Goal: Information Seeking & Learning: Learn about a topic

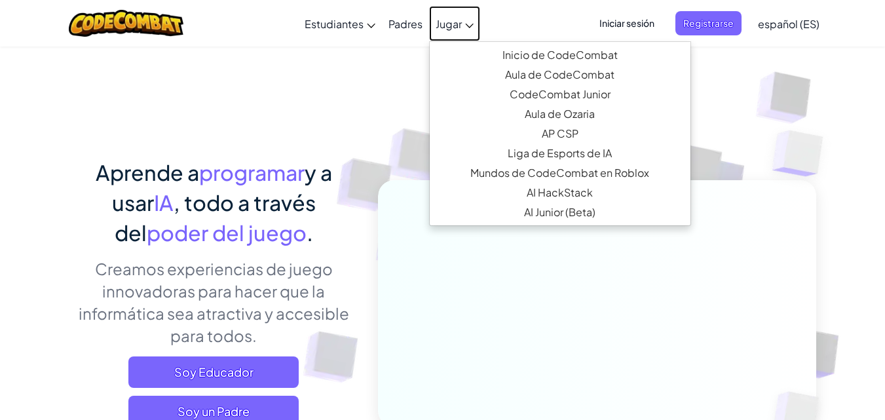
click at [439, 31] on link "Jugar" at bounding box center [454, 23] width 51 height 35
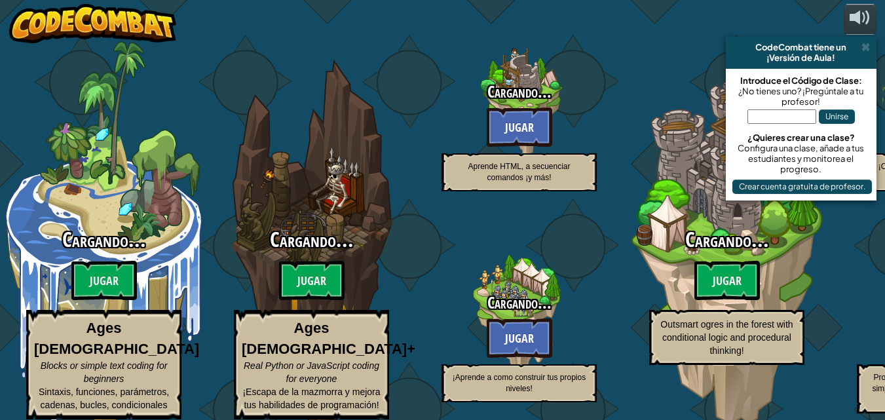
select select "es-ES"
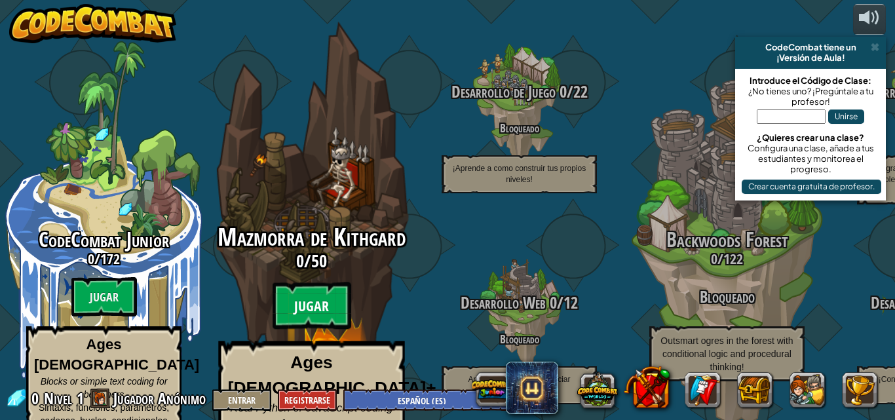
click at [308, 287] on btn "Jugar" at bounding box center [312, 305] width 79 height 47
select select "es-ES"
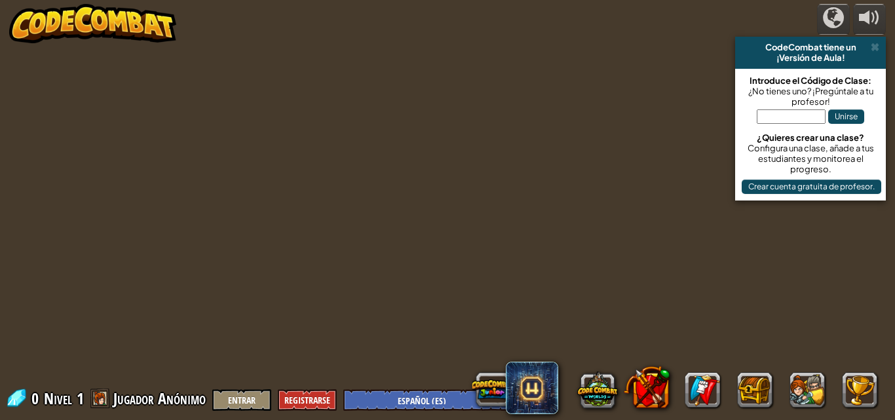
select select "es-ES"
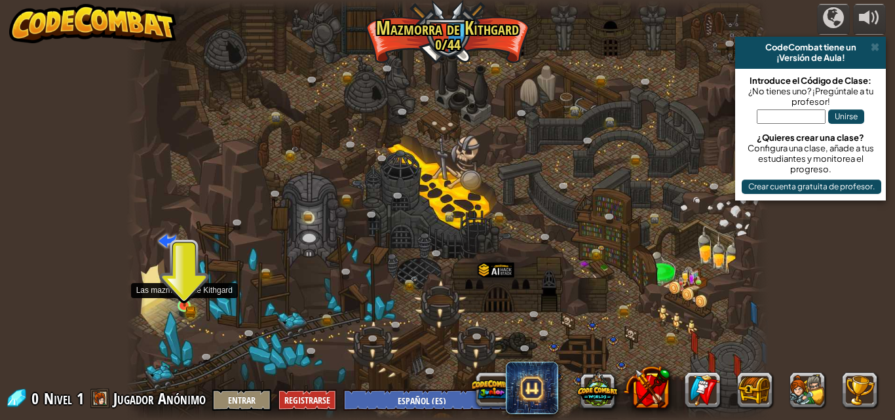
click at [187, 303] on img at bounding box center [184, 289] width 15 height 33
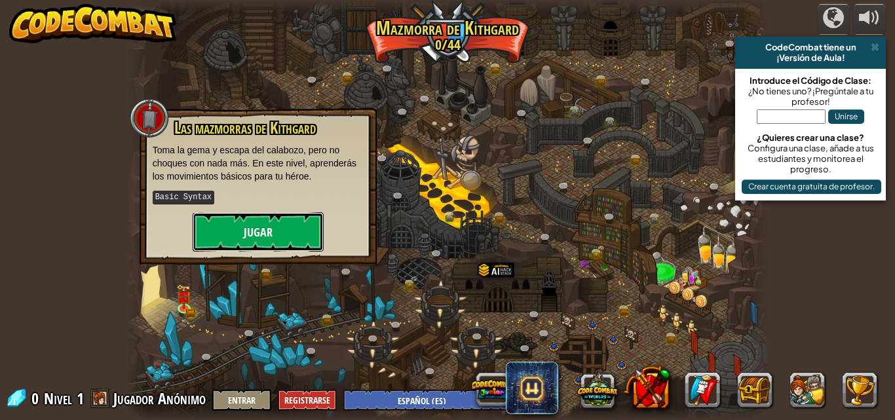
click at [245, 237] on button "Jugar" at bounding box center [258, 231] width 131 height 39
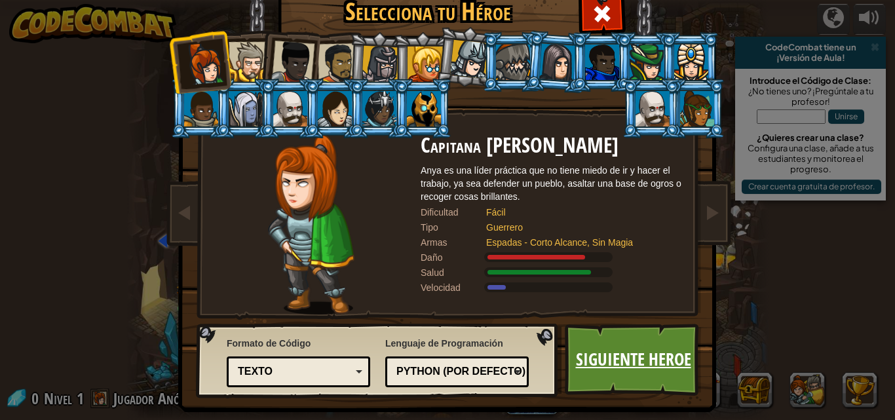
click at [629, 372] on link "Siguiente Heroe" at bounding box center [633, 360] width 137 height 72
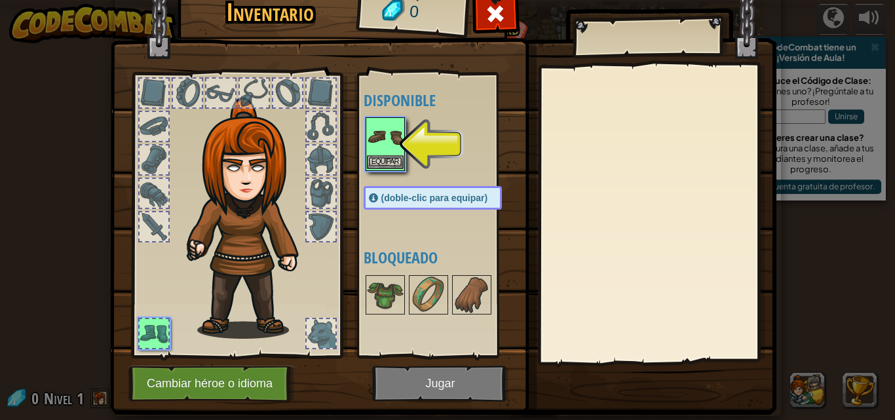
click at [373, 130] on img at bounding box center [385, 137] width 37 height 37
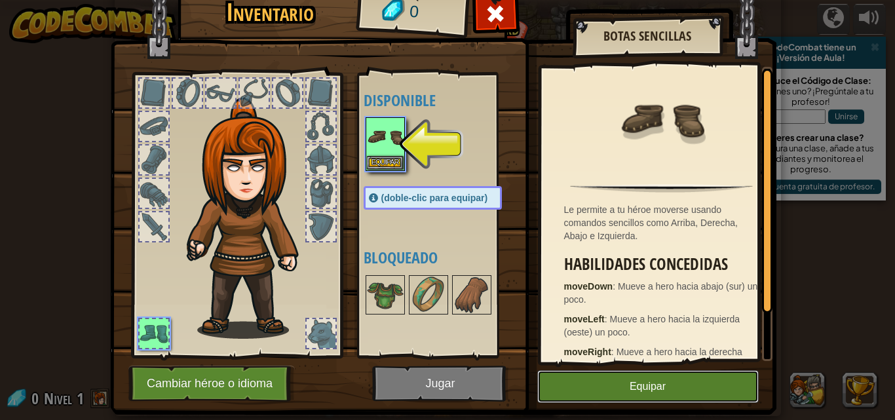
click at [693, 392] on button "Equipar" at bounding box center [648, 386] width 222 height 33
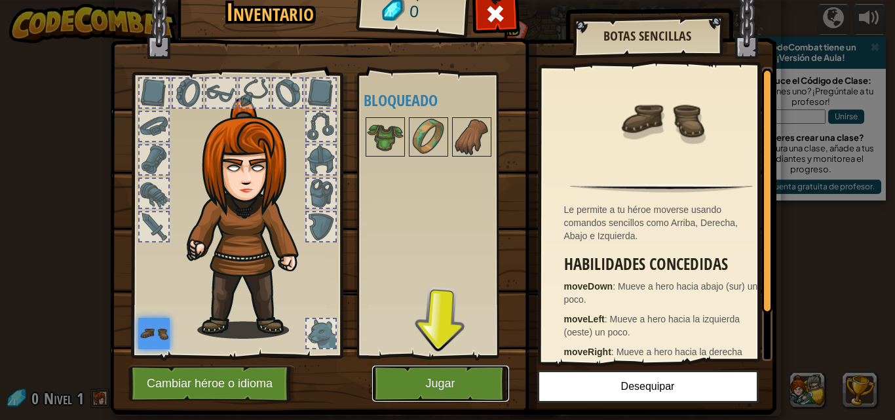
click at [469, 386] on button "Jugar" at bounding box center [440, 384] width 137 height 36
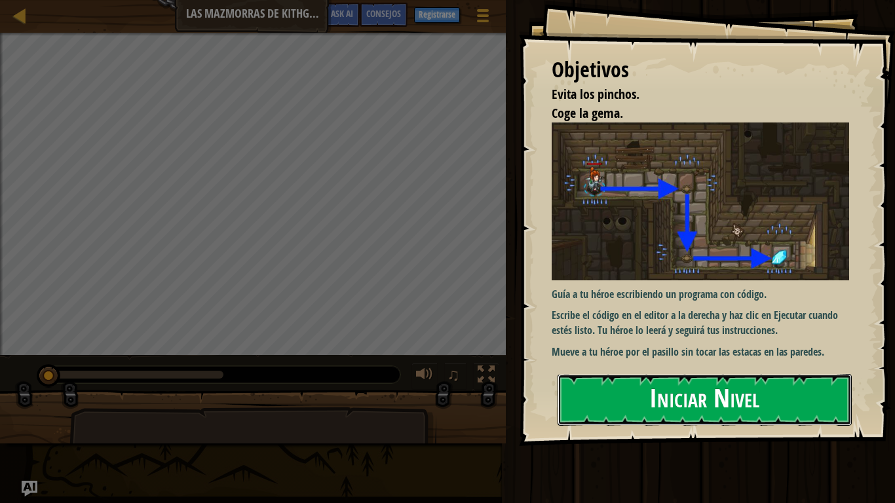
click at [668, 400] on button "Iniciar Nivel" at bounding box center [705, 400] width 294 height 52
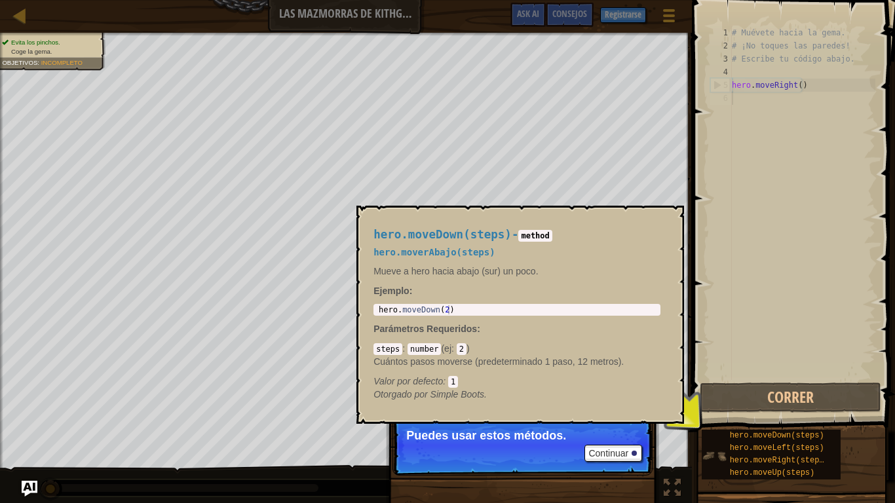
click at [722, 419] on img at bounding box center [714, 456] width 25 height 25
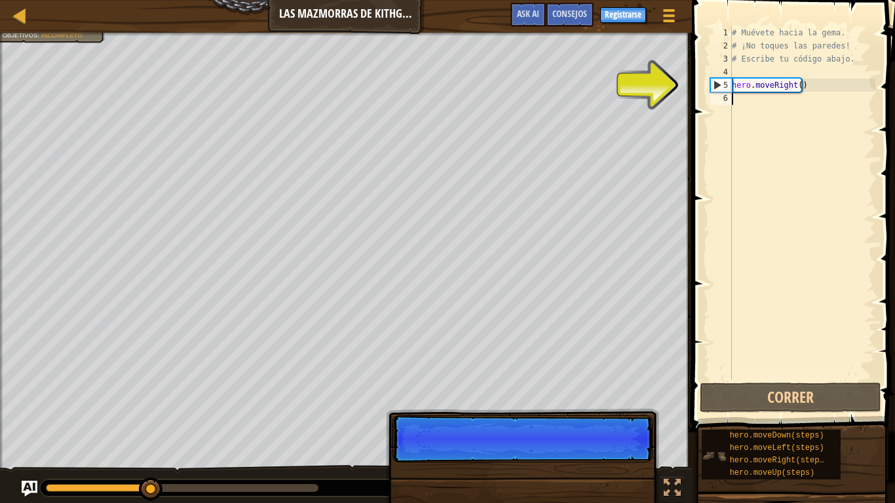
scroll to position [6, 0]
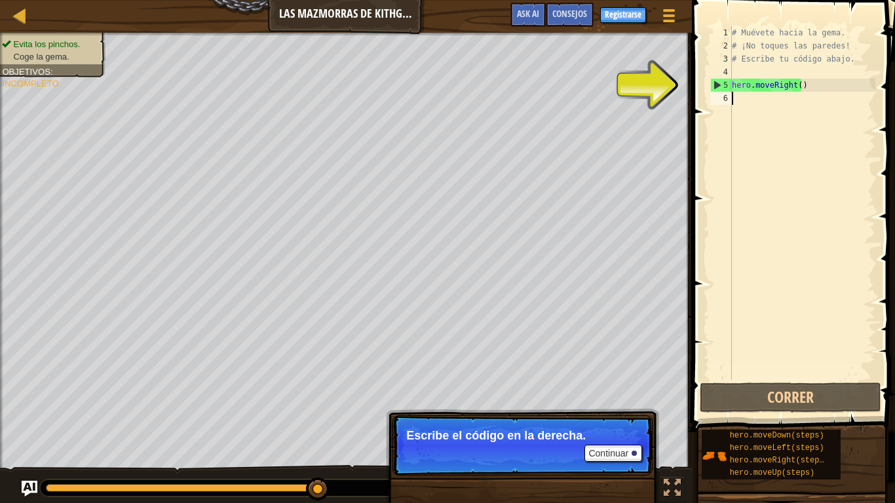
click at [729, 88] on div "5" at bounding box center [721, 85] width 21 height 13
click at [723, 85] on div "5" at bounding box center [721, 85] width 21 height 13
type textarea "hero.moveRight()"
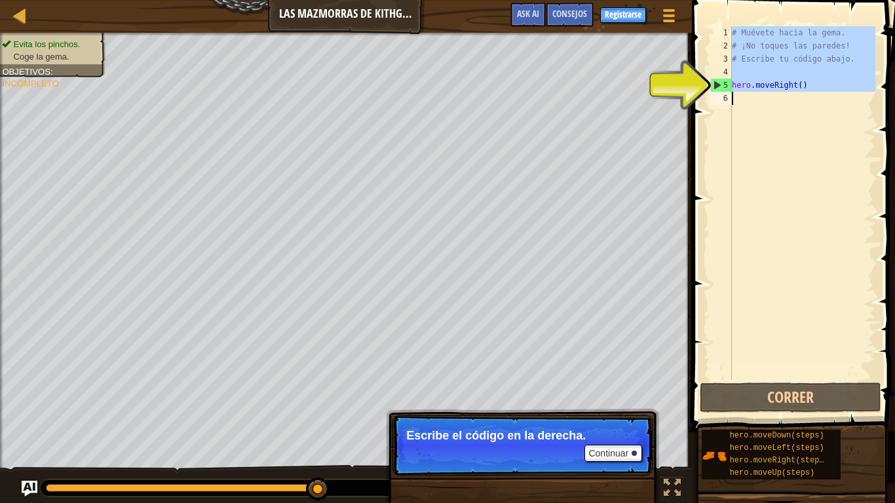
click at [722, 85] on div "5" at bounding box center [721, 85] width 21 height 13
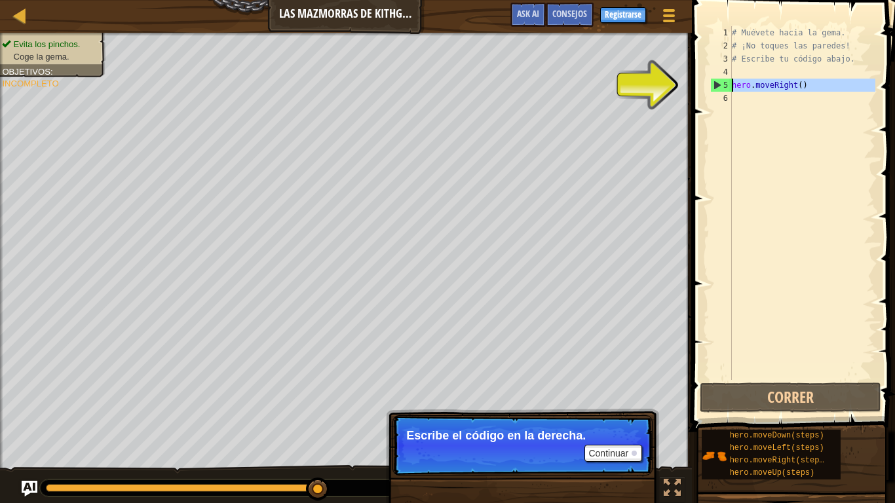
click at [720, 87] on div "5" at bounding box center [721, 85] width 21 height 13
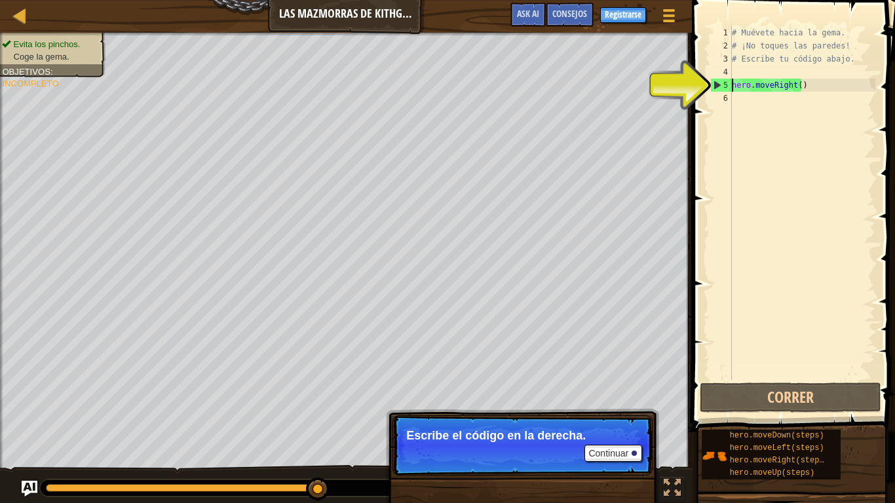
click at [716, 87] on div "5" at bounding box center [721, 85] width 21 height 13
type textarea "hero.moveRight()"
click at [716, 87] on div "5" at bounding box center [721, 85] width 21 height 13
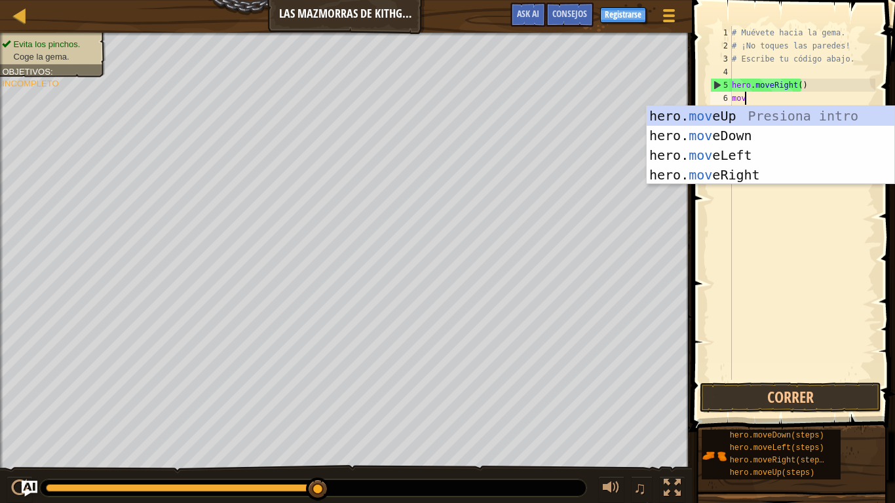
type textarea "mov"
click at [742, 138] on div "hero. mov eUp Presiona intro hero. mov eDown Presiona intro hero. mov eLeft Pre…" at bounding box center [771, 165] width 248 height 118
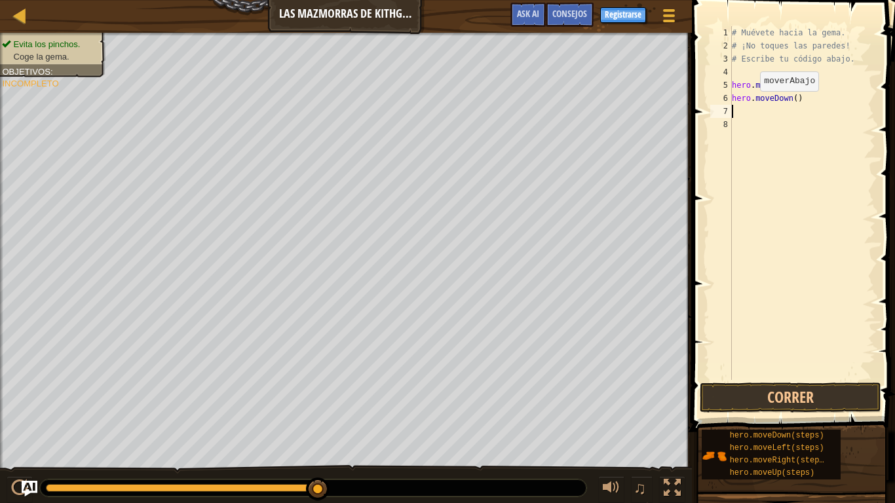
scroll to position [6, 0]
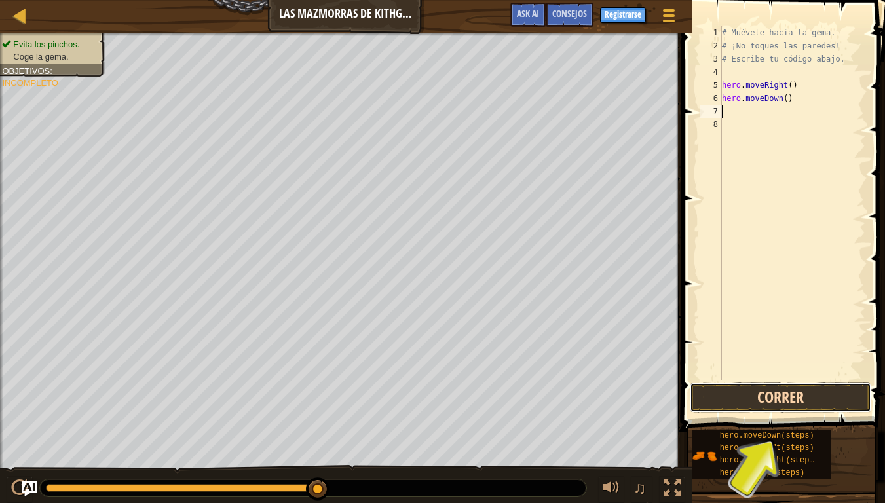
click at [765, 396] on button "Correr" at bounding box center [781, 398] width 182 height 30
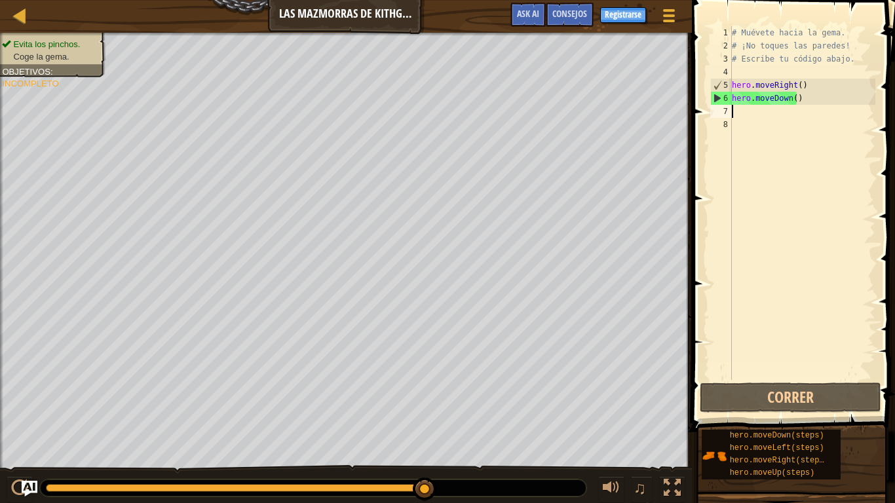
click at [743, 111] on div "# Muévete hacia la gema. # ¡No toques las paredes! # Escribe tu código abajo. h…" at bounding box center [802, 216] width 146 height 380
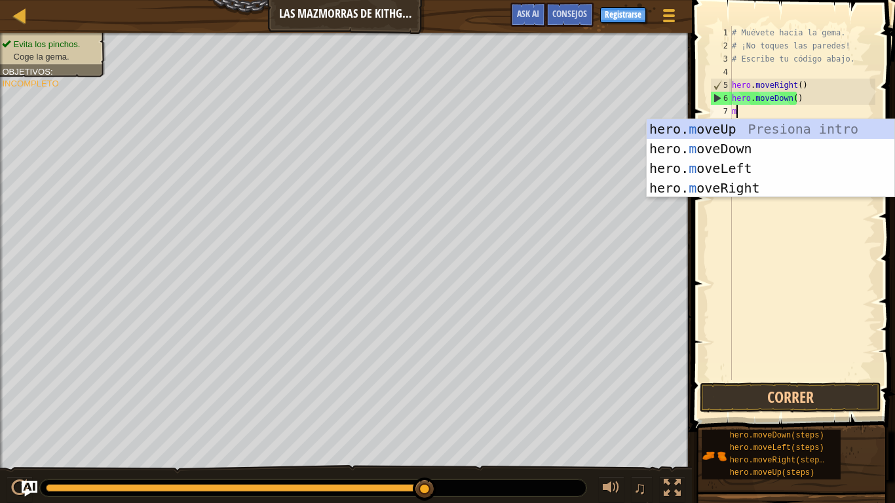
type textarea "mo"
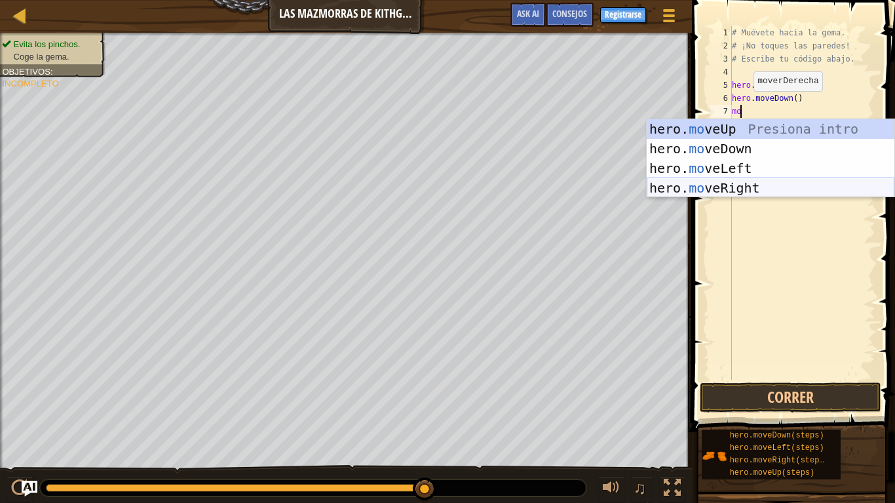
click at [736, 185] on div "hero. mo veUp Presiona intro hero. mo veDown Presiona intro hero. mo veLeft Pre…" at bounding box center [771, 178] width 248 height 118
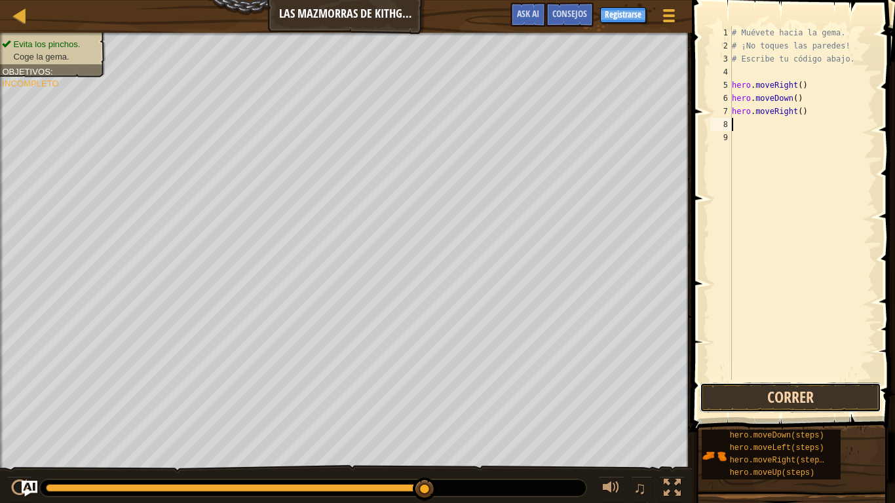
click at [755, 385] on button "Correr" at bounding box center [791, 398] width 182 height 30
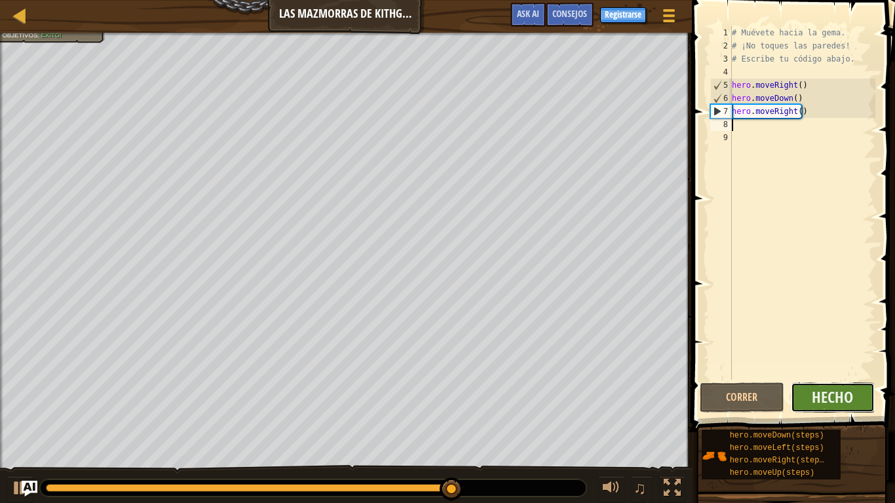
click at [854, 398] on button "Hecho" at bounding box center [833, 398] width 85 height 30
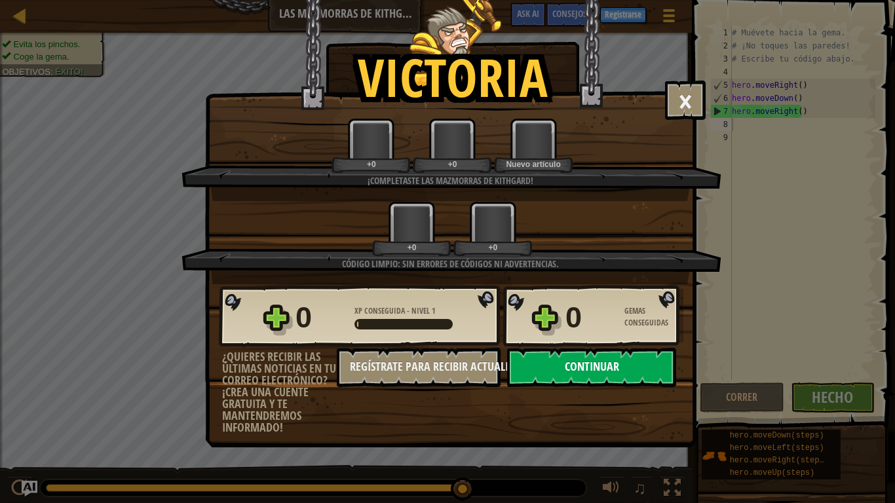
click at [614, 376] on button "Continuar" at bounding box center [591, 367] width 169 height 39
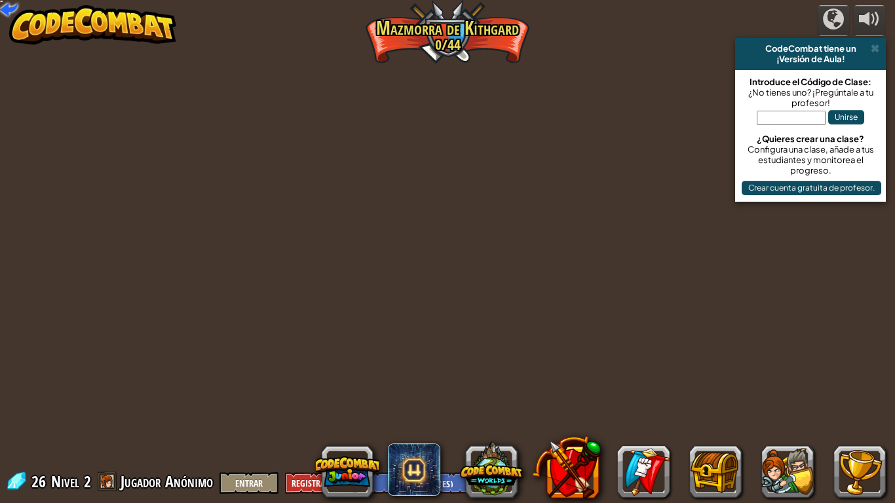
click at [614, 376] on div "powered by CodeCombat tiene un ¡Versión de Aula! Introduce el Código de Clase: …" at bounding box center [447, 251] width 895 height 503
select select "es-ES"
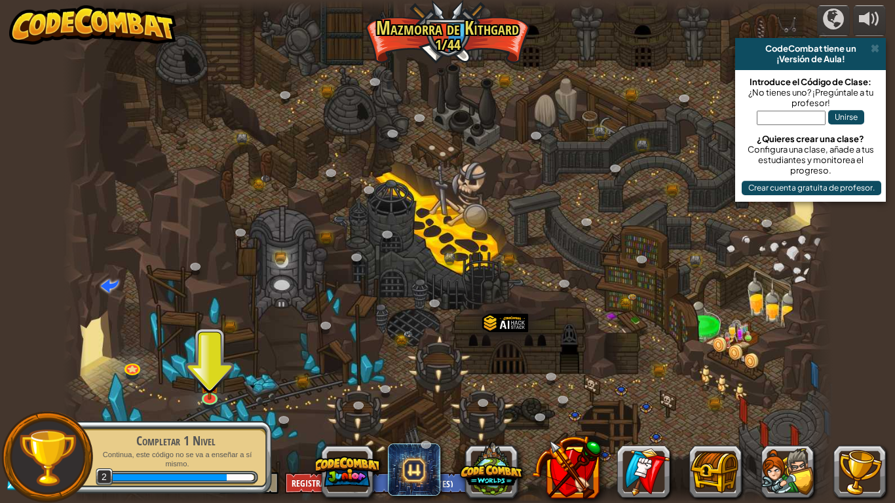
click at [197, 389] on div at bounding box center [448, 251] width 770 height 503
click at [210, 392] on img at bounding box center [209, 375] width 20 height 45
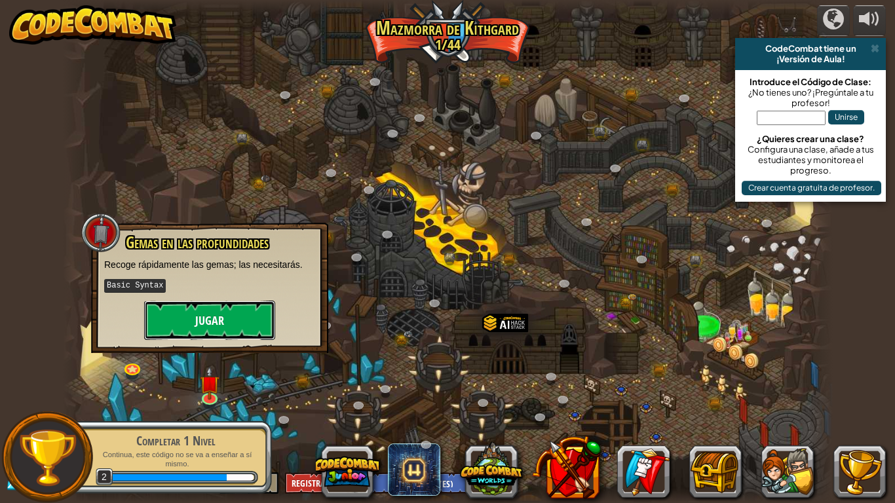
click at [246, 324] on button "Jugar" at bounding box center [209, 320] width 131 height 39
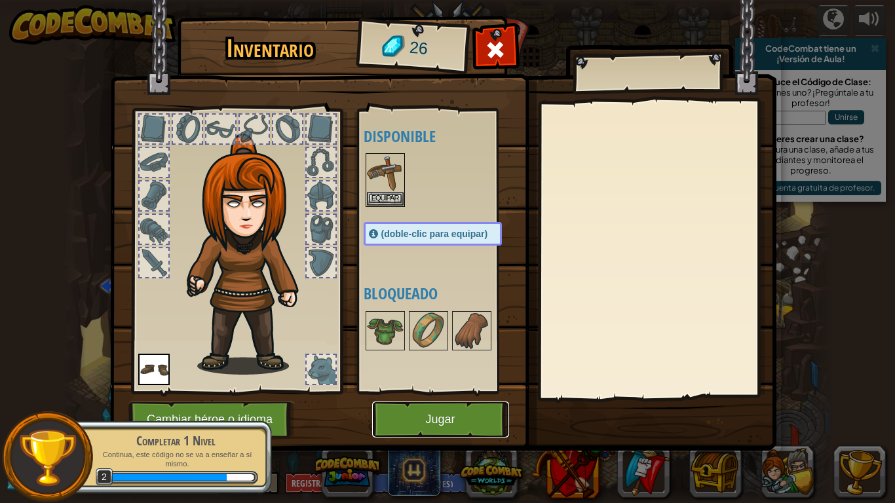
click at [388, 408] on button "Jugar" at bounding box center [440, 420] width 137 height 36
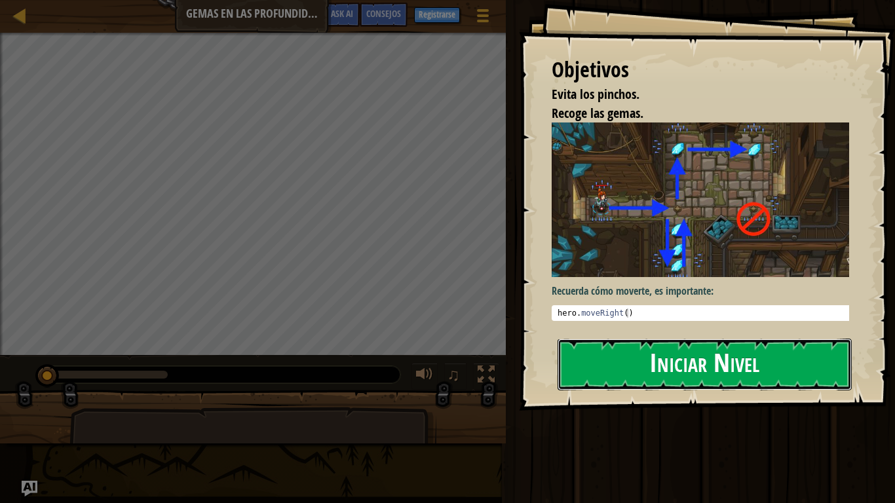
click at [674, 346] on button "Iniciar Nivel" at bounding box center [705, 365] width 294 height 52
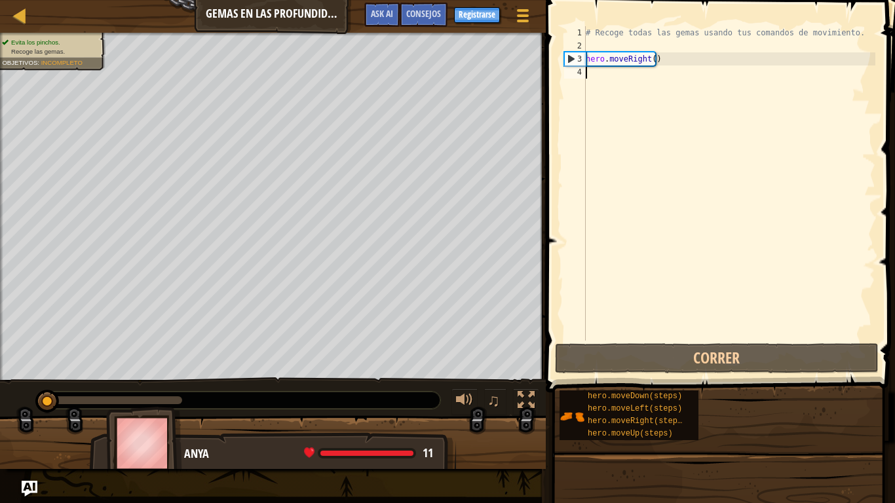
scroll to position [6, 0]
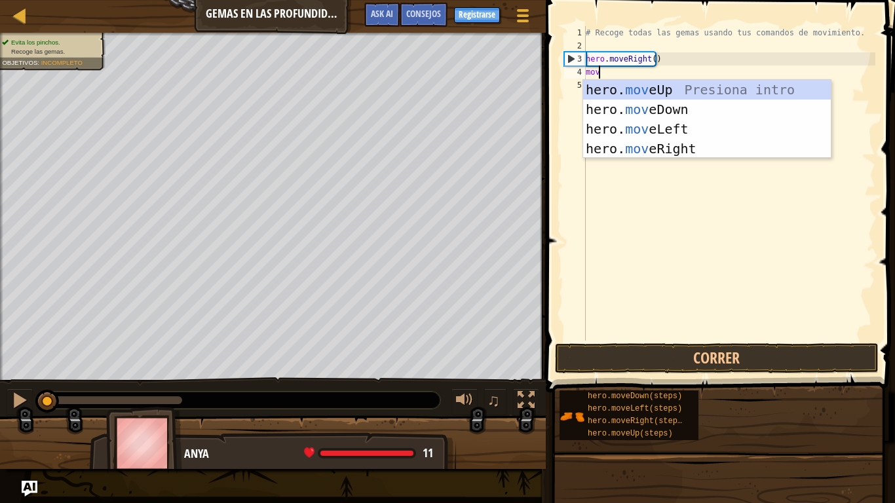
type textarea "move"
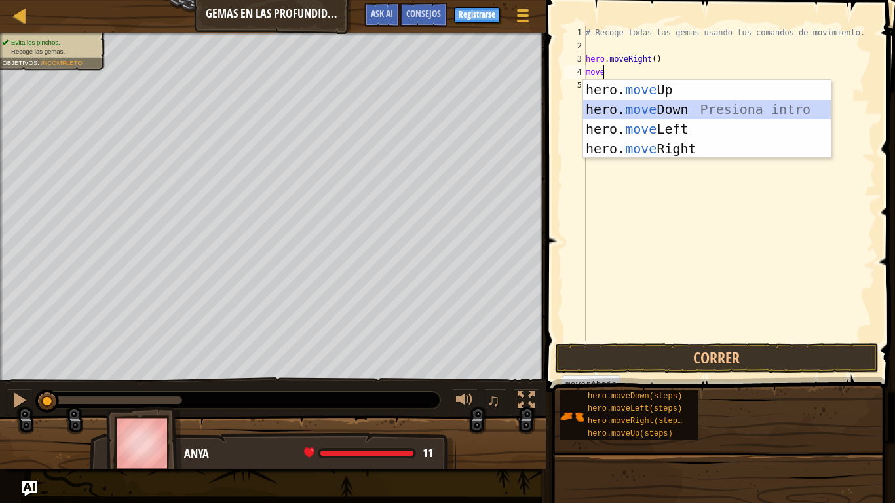
click at [627, 112] on div "hero. move Up Presiona intro hero. move Down Presiona intro hero. move Left Pre…" at bounding box center [707, 139] width 248 height 118
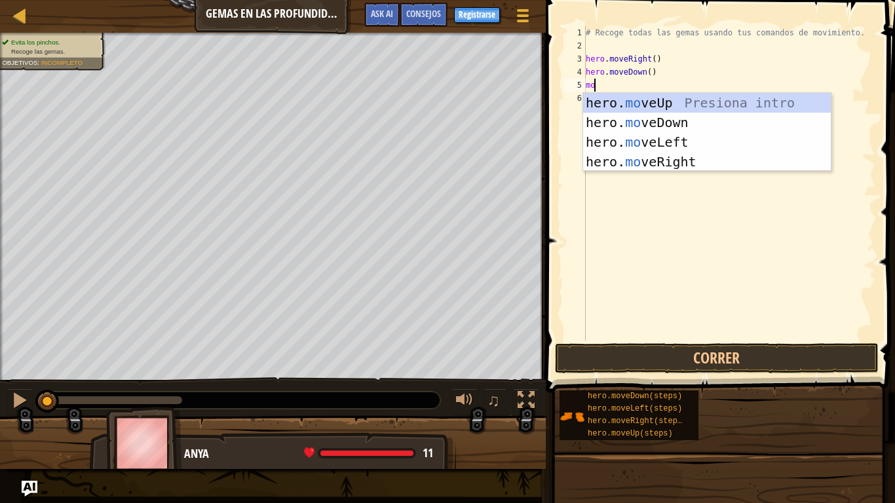
type textarea "mov"
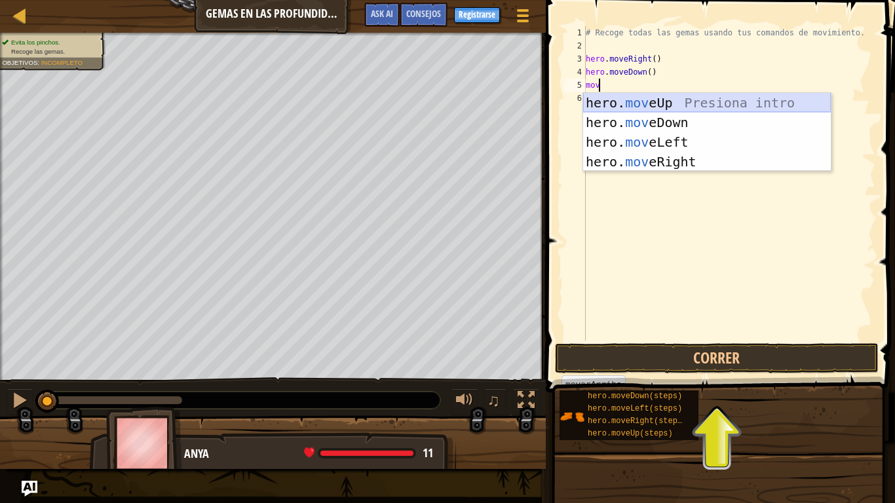
click at [613, 104] on div "hero. mov eUp Presiona intro hero. mov eDown Presiona intro hero. mov eLeft Pre…" at bounding box center [707, 152] width 248 height 118
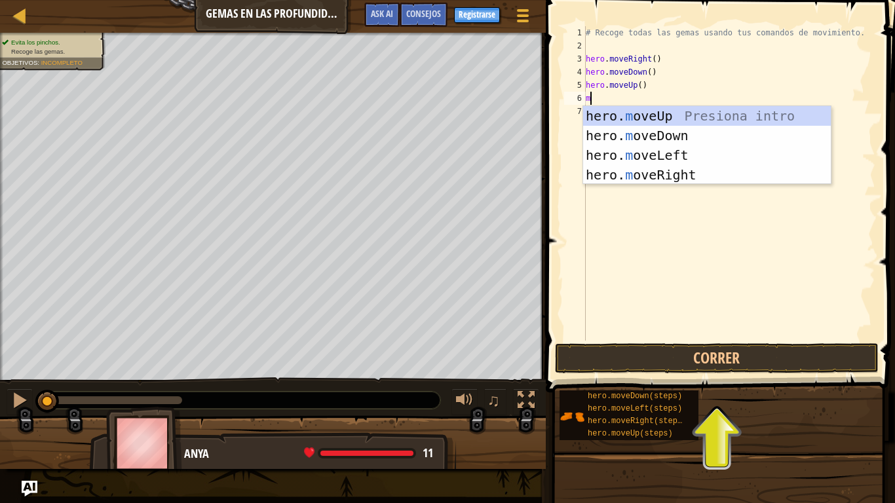
type textarea "mo"
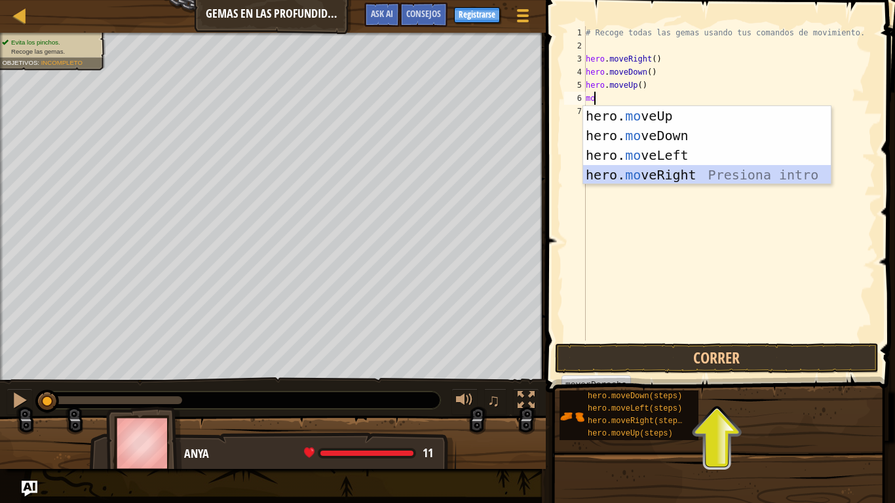
click at [729, 180] on div "hero. mo veUp Presiona intro hero. mo veDown Presiona intro hero. mo veLeft Pre…" at bounding box center [707, 165] width 248 height 118
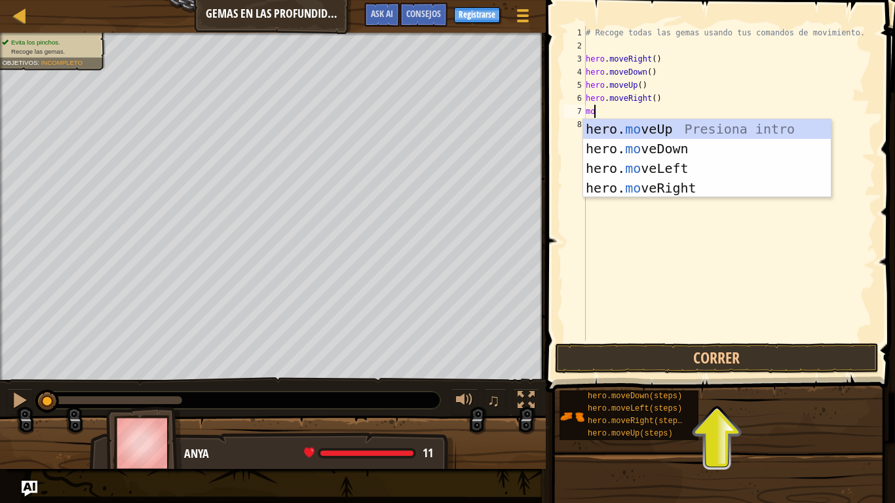
type textarea "mov"
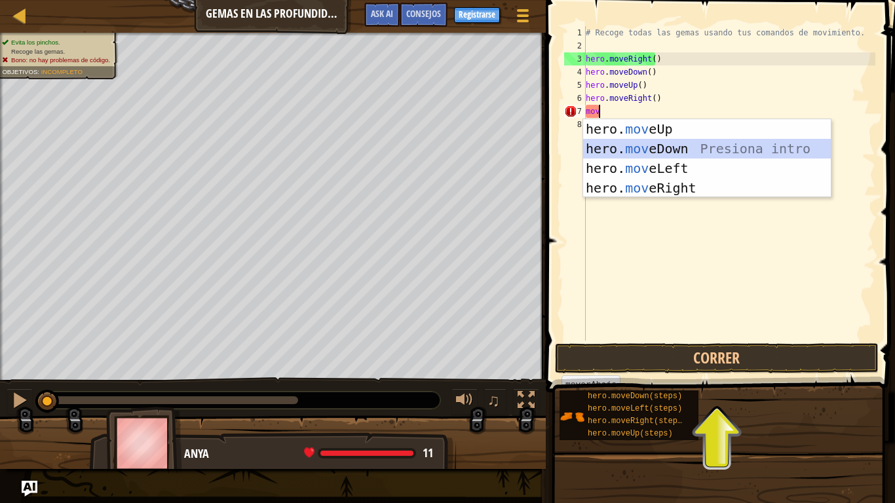
click at [710, 149] on div "hero. mov eUp Presiona intro hero. mov eDown Presiona intro hero. mov eLeft Pre…" at bounding box center [707, 178] width 248 height 118
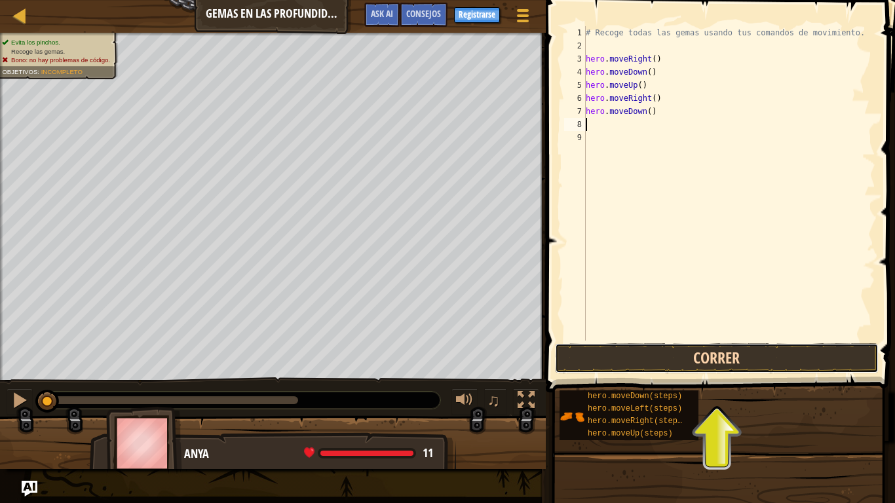
click at [703, 358] on button "Correr" at bounding box center [717, 358] width 324 height 30
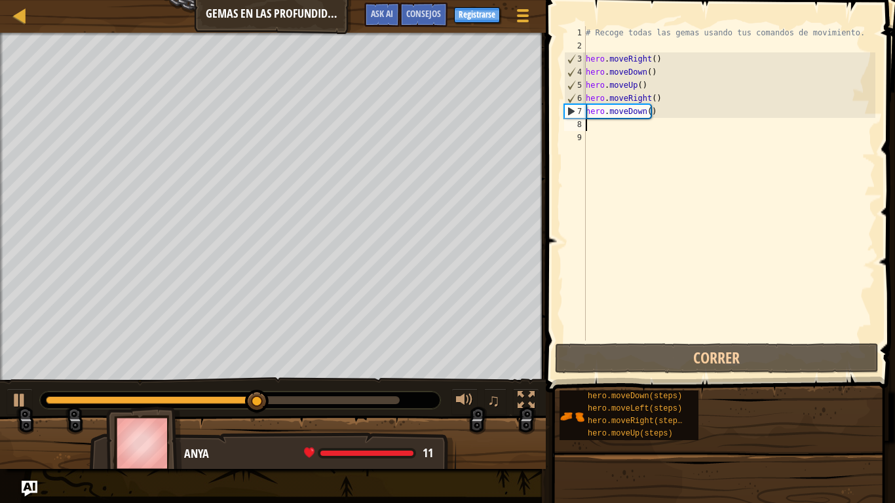
click at [653, 112] on div "# Recoge todas las gemas usando tus comandos de movimiento. hero . moveRight ( …" at bounding box center [729, 196] width 292 height 341
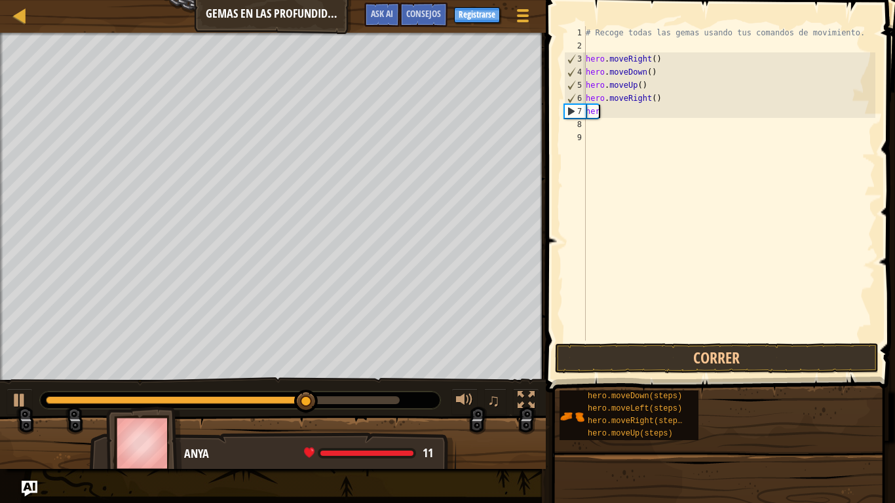
type textarea "h"
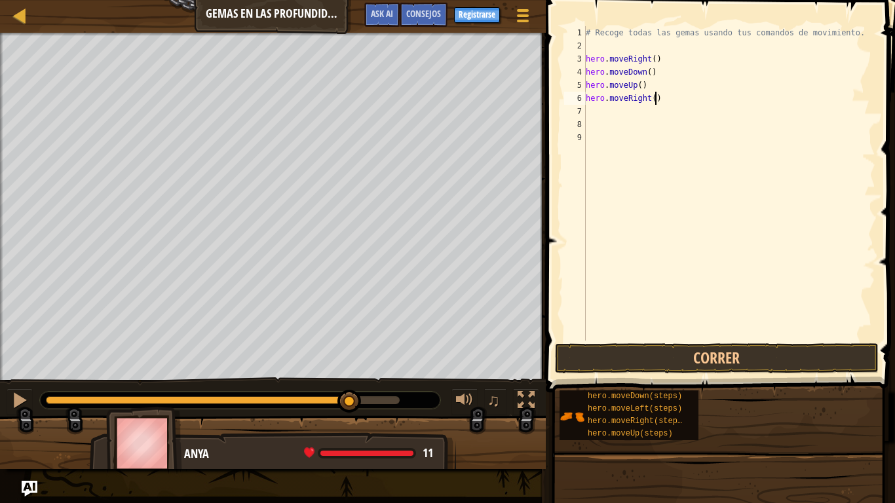
click at [662, 103] on div "# Recoge todas las gemas usando tus comandos de movimiento. hero . moveRight ( …" at bounding box center [729, 196] width 292 height 341
type textarea "h"
click at [693, 367] on button "Correr" at bounding box center [717, 358] width 324 height 30
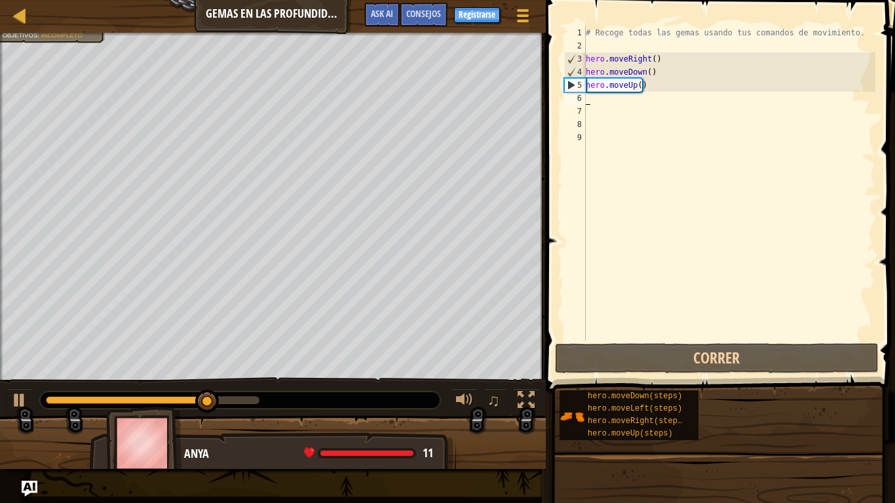
type textarea "m"
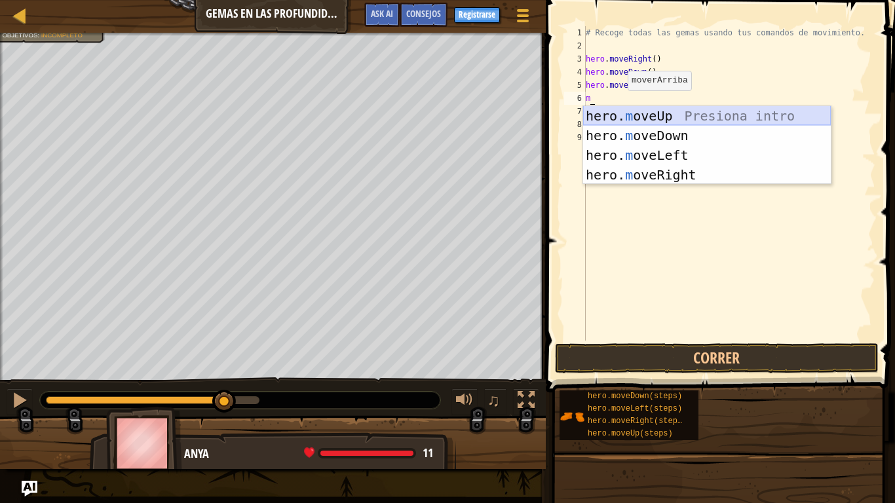
click at [655, 116] on div "hero. m oveUp Presiona intro hero. m oveDown Presiona intro hero. m oveLeft Pre…" at bounding box center [707, 165] width 248 height 118
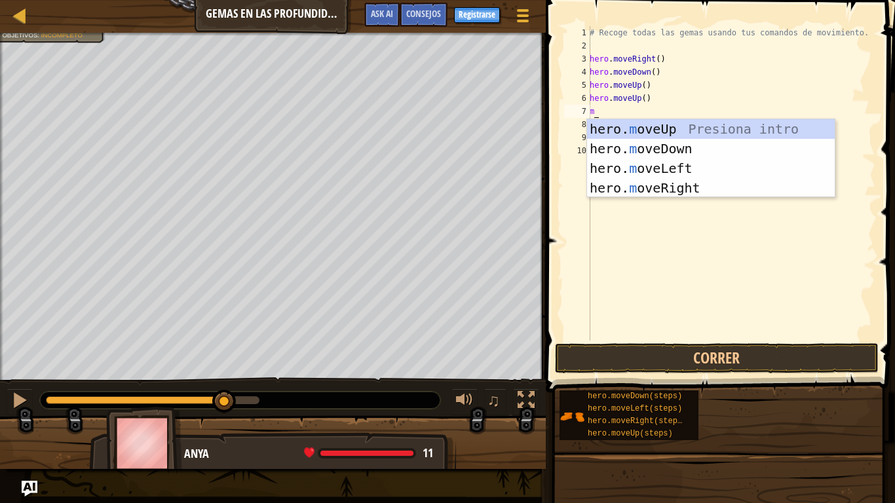
type textarea "mo"
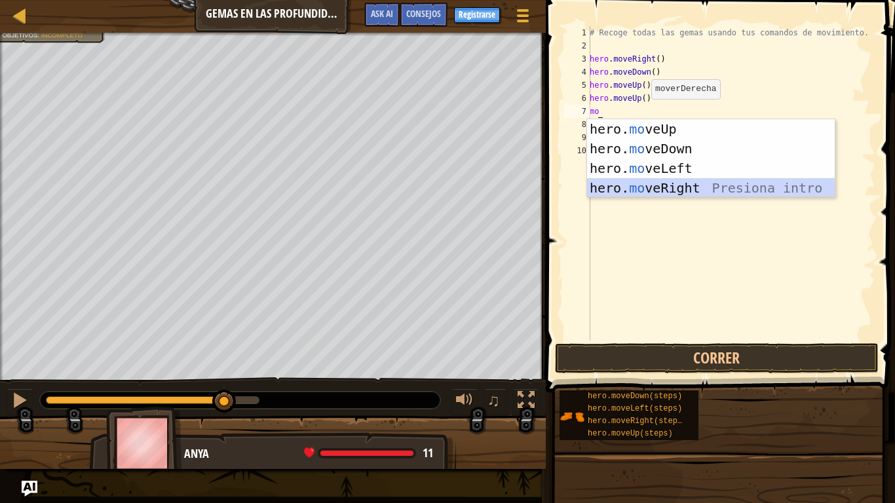
click at [682, 186] on div "hero. mo veUp Presiona intro hero. mo veDown Presiona intro hero. mo veLeft Pre…" at bounding box center [711, 178] width 248 height 118
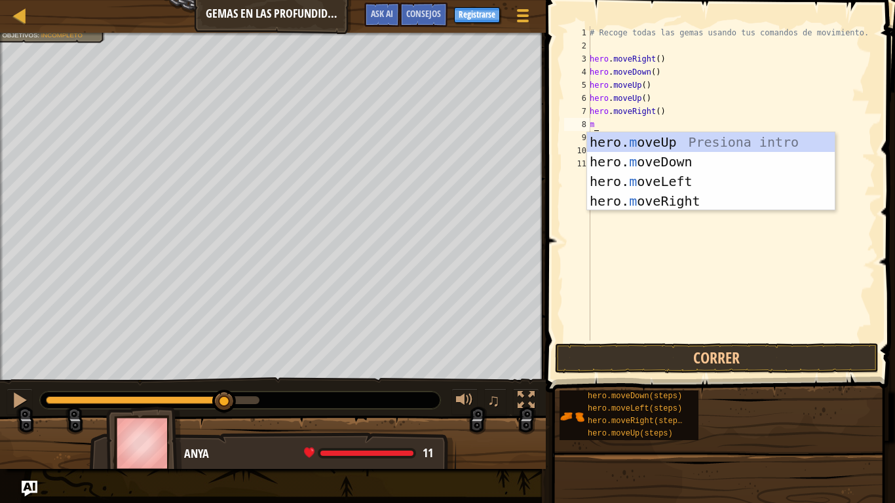
type textarea "mo"
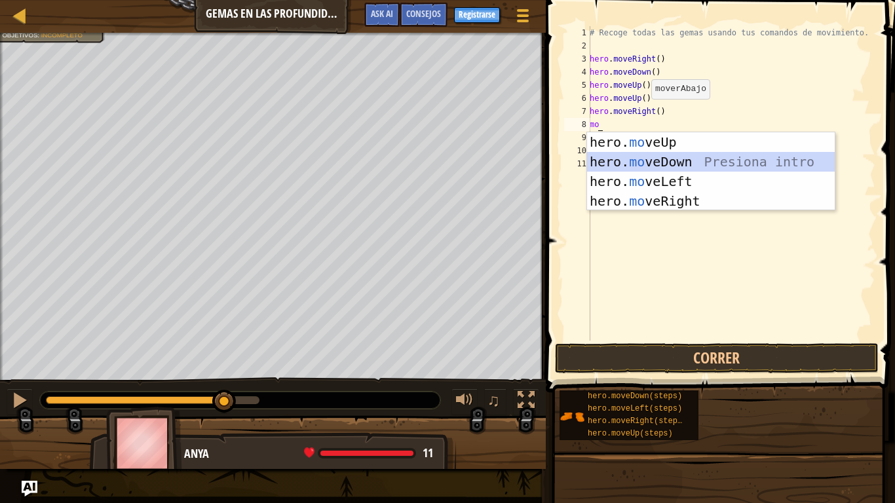
click at [725, 168] on div "hero. mo veUp Presiona intro hero. mo veDown Presiona intro hero. mo veLeft Pre…" at bounding box center [711, 191] width 248 height 118
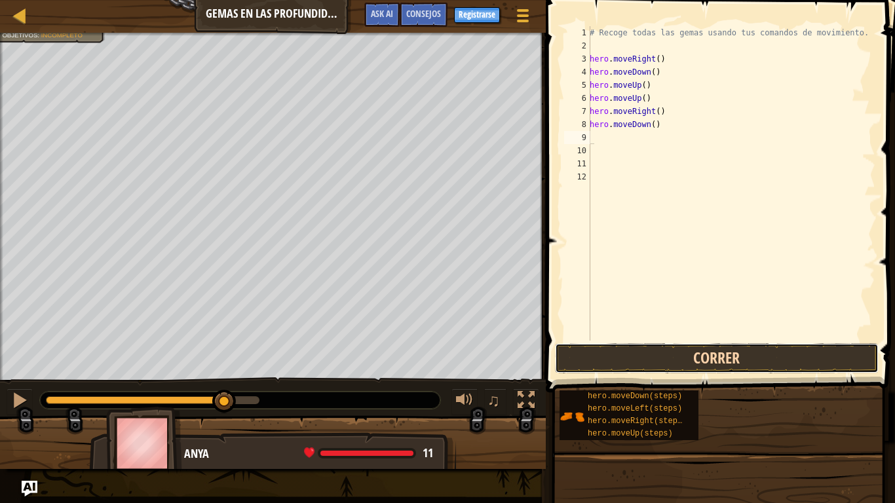
click at [708, 349] on button "Correr" at bounding box center [717, 358] width 324 height 30
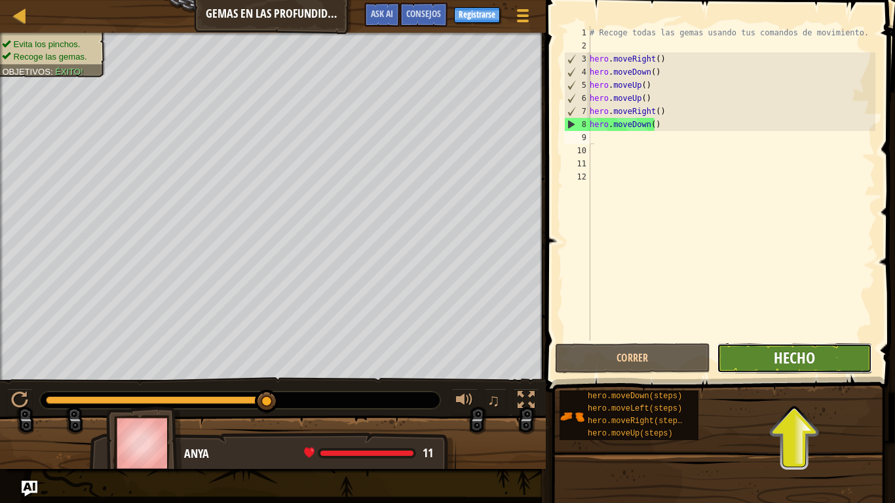
click at [782, 350] on span "Hecho" at bounding box center [794, 357] width 41 height 21
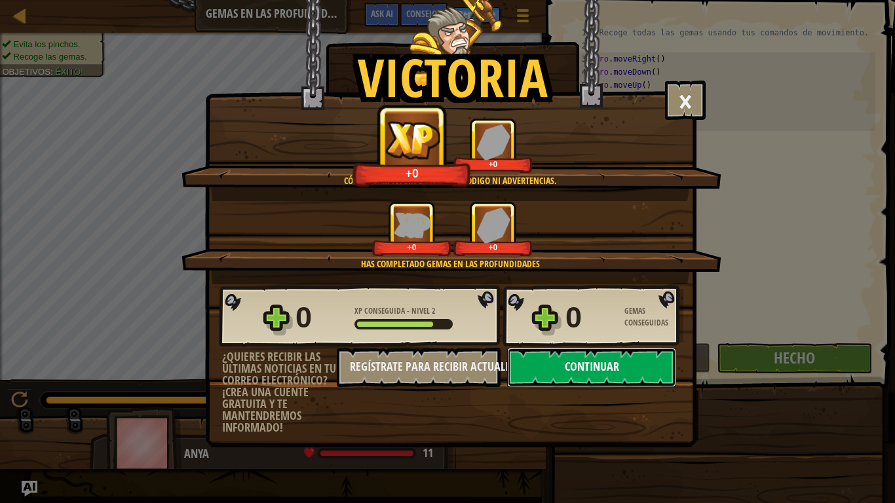
click at [613, 366] on button "Continuar" at bounding box center [591, 367] width 169 height 39
select select "es-ES"
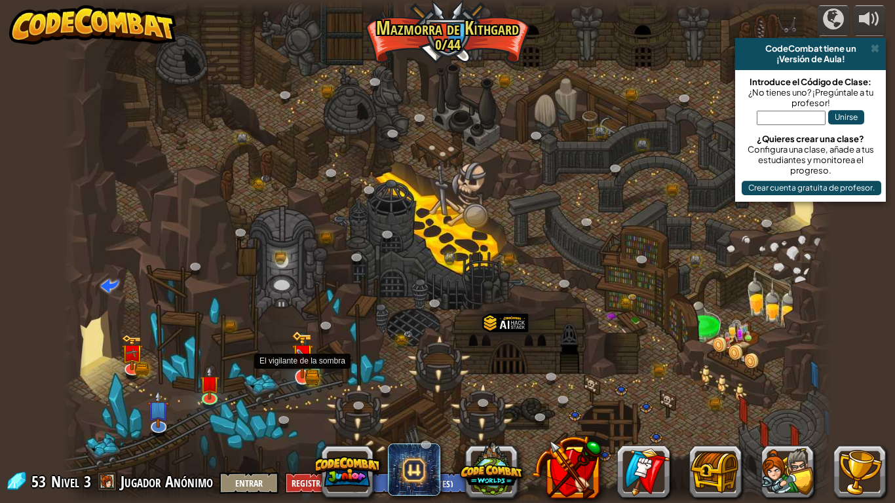
click at [303, 376] on img at bounding box center [303, 355] width 22 height 48
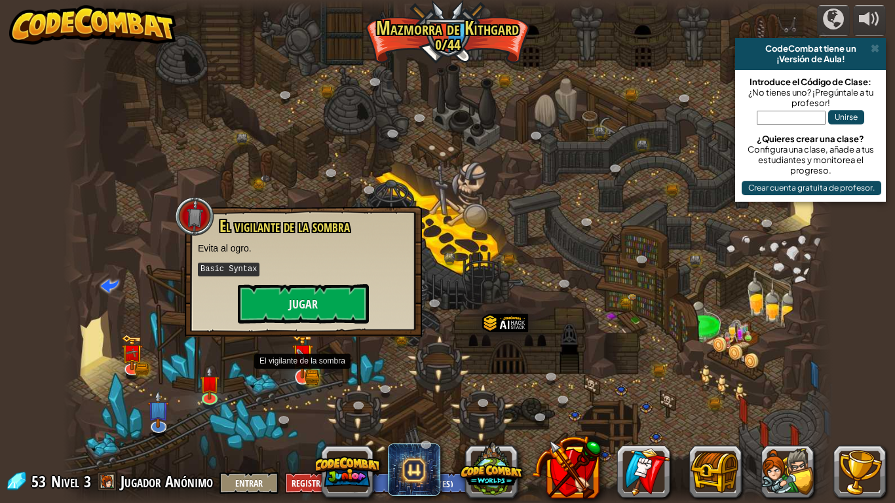
select select "es-ES"
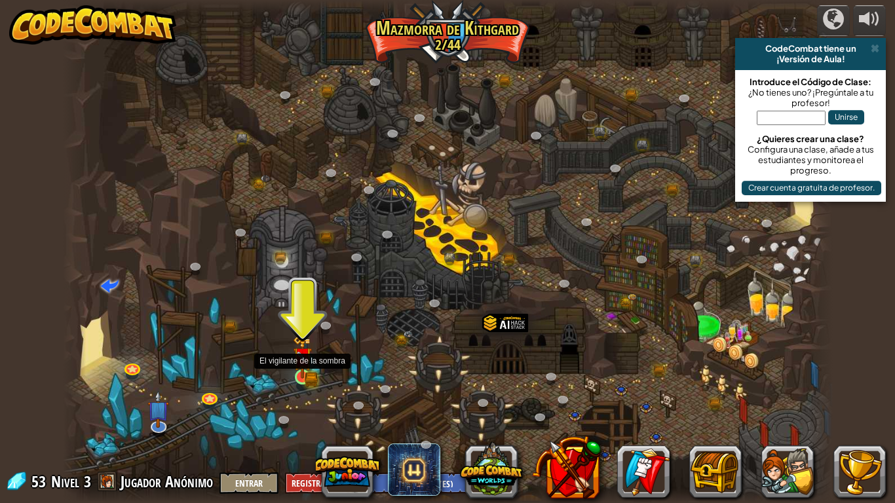
click at [307, 372] on img at bounding box center [303, 357] width 20 height 43
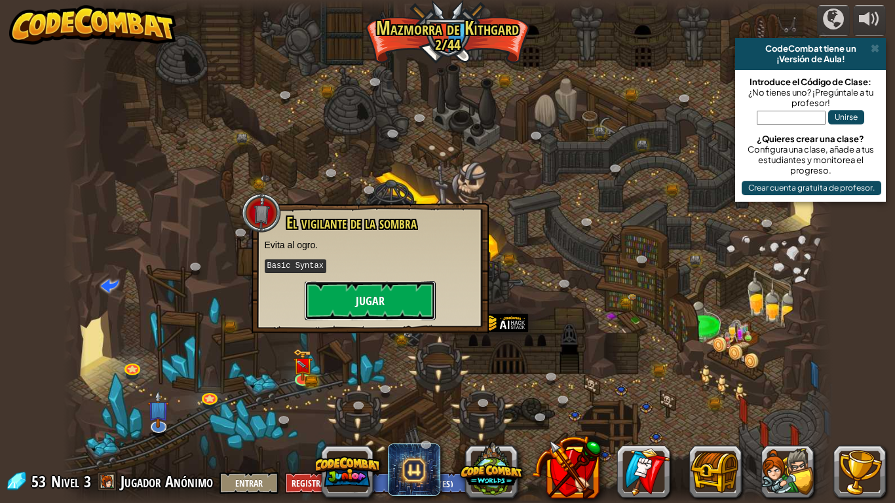
click at [345, 297] on button "Jugar" at bounding box center [370, 300] width 131 height 39
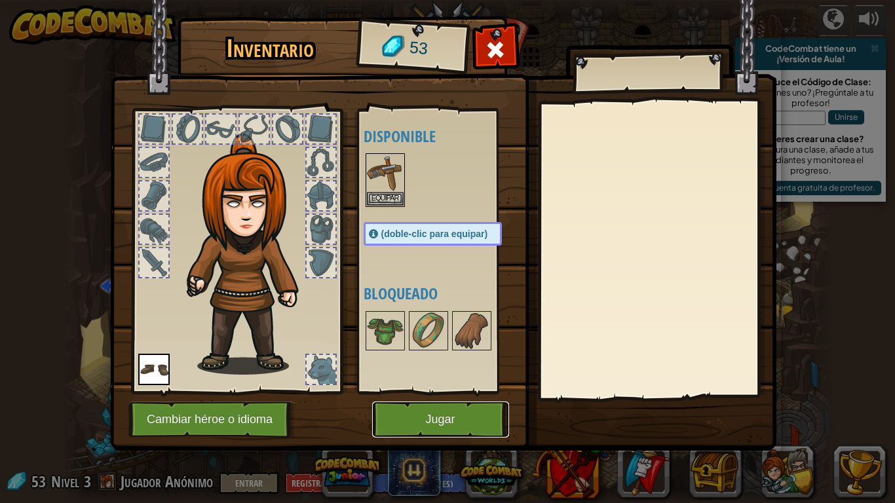
click at [465, 419] on button "Jugar" at bounding box center [440, 420] width 137 height 36
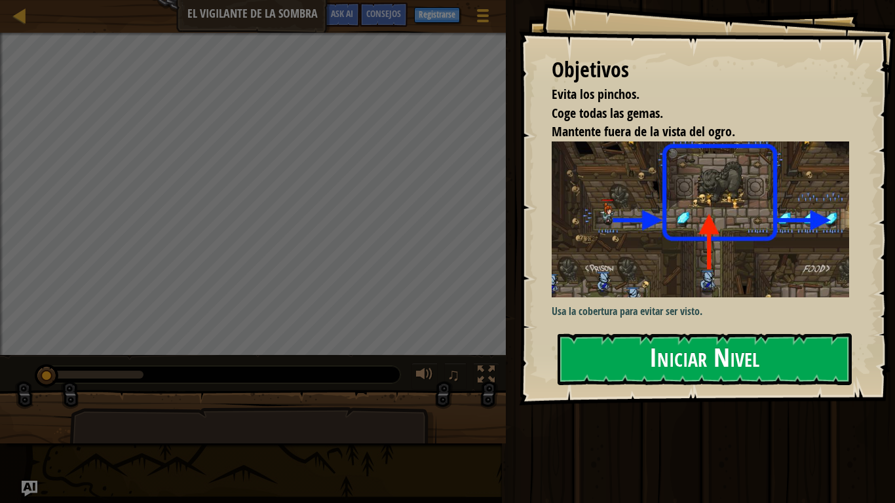
click at [663, 363] on button "Iniciar Nivel" at bounding box center [705, 360] width 294 height 52
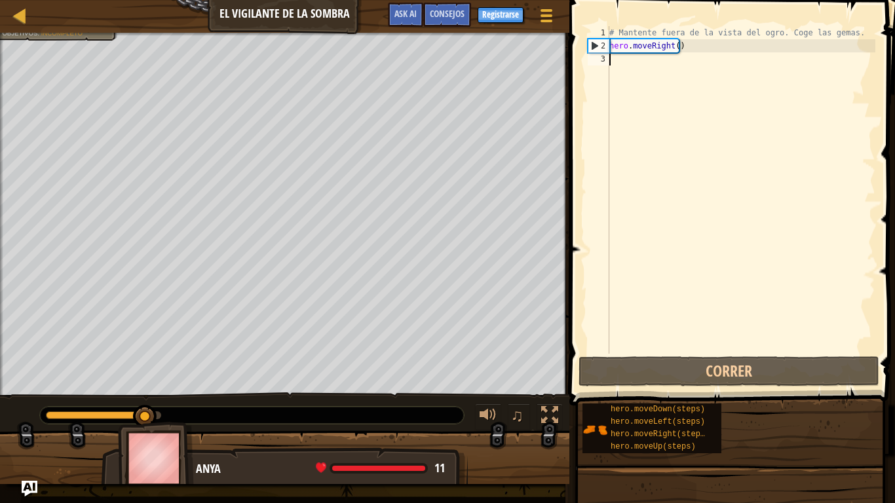
type textarea "m"
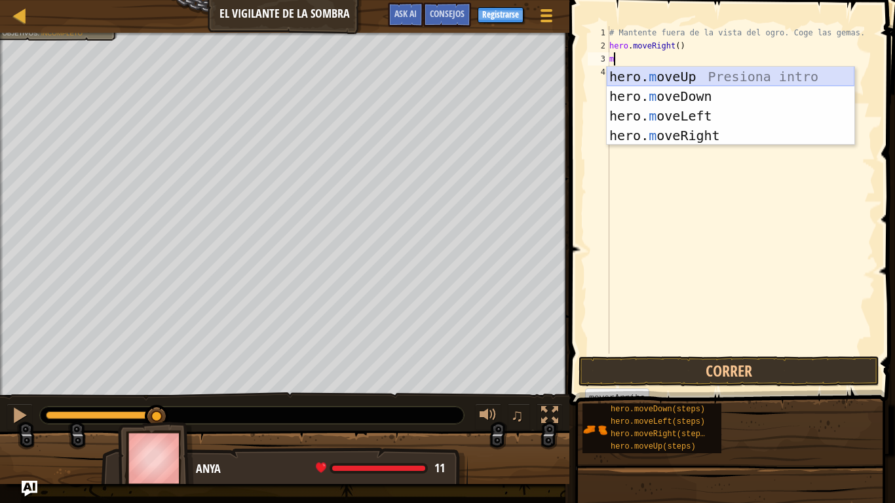
click at [712, 78] on div "hero. m oveUp Presiona intro hero. m oveDown Presiona intro hero. m oveLeft Pre…" at bounding box center [731, 126] width 248 height 118
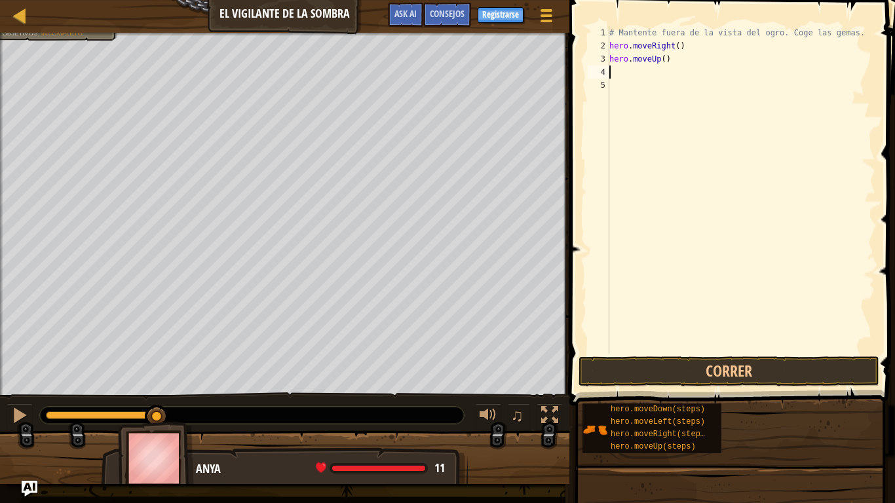
type textarea "m"
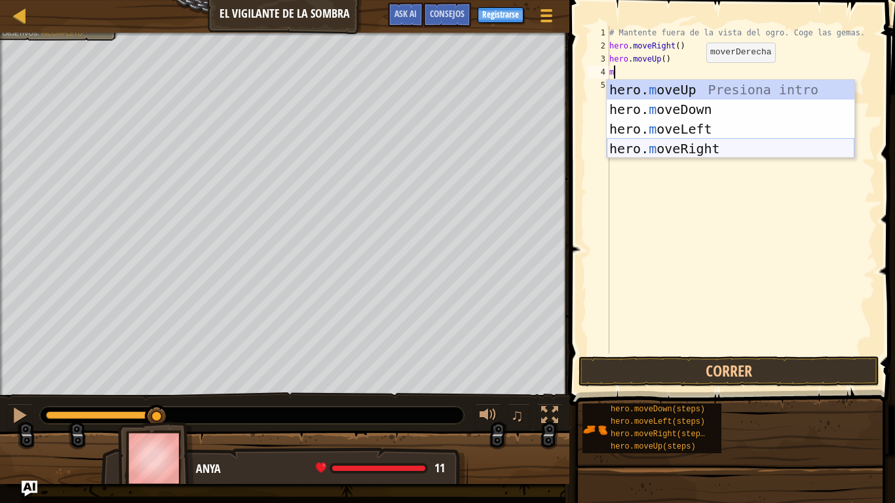
click at [685, 153] on div "hero. m oveUp Presiona intro hero. m oveDown Presiona intro hero. m oveLeft Pre…" at bounding box center [731, 139] width 248 height 118
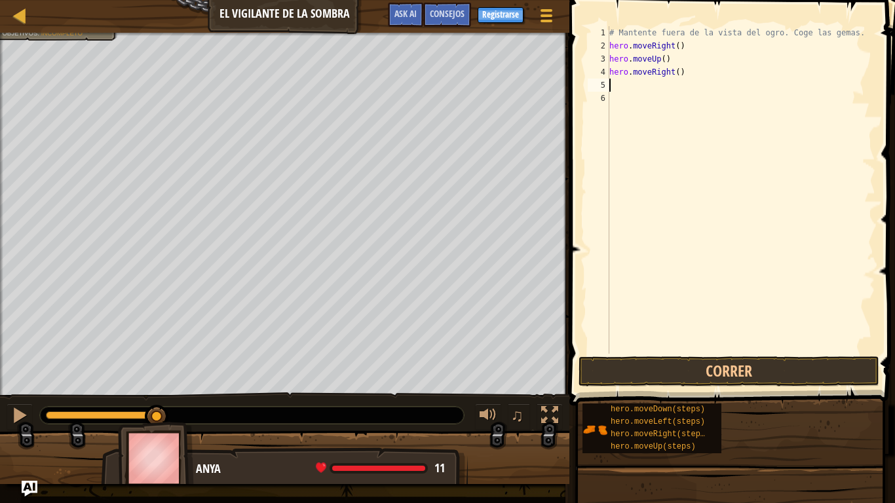
type textarea "m"
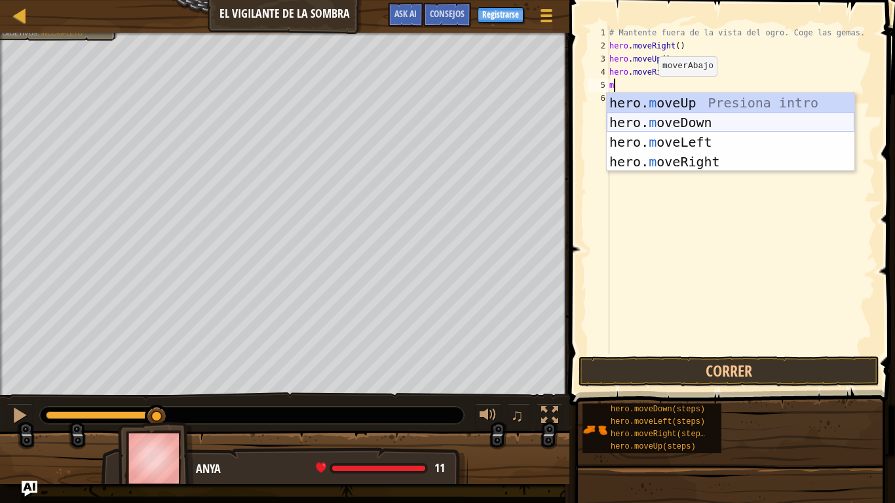
click at [665, 123] on div "hero. m oveUp Presiona intro hero. m oveDown Presiona intro hero. m oveLeft Pre…" at bounding box center [731, 152] width 248 height 118
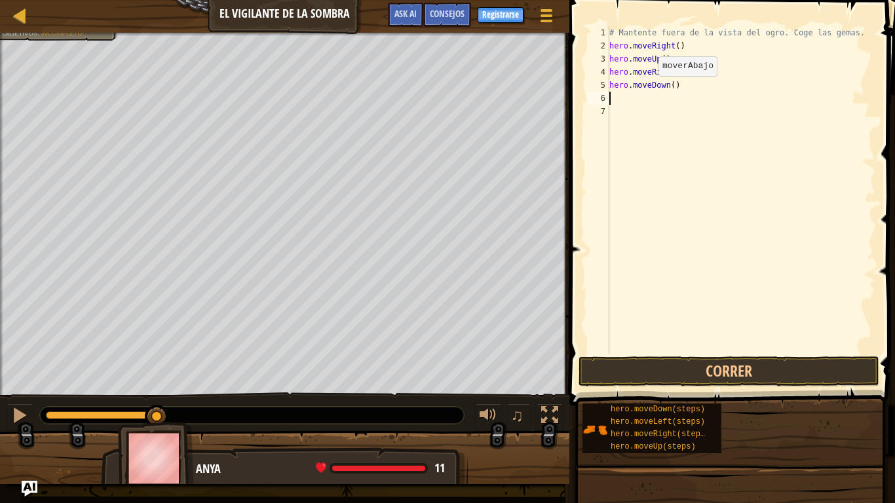
type textarea "m"
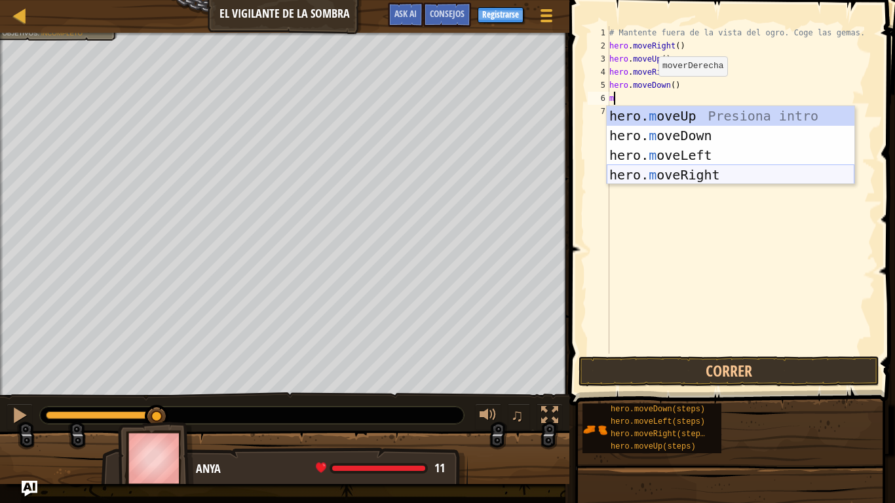
click at [688, 173] on div "hero. m oveUp Presiona intro hero. m oveDown Presiona intro hero. m oveLeft Pre…" at bounding box center [731, 165] width 248 height 118
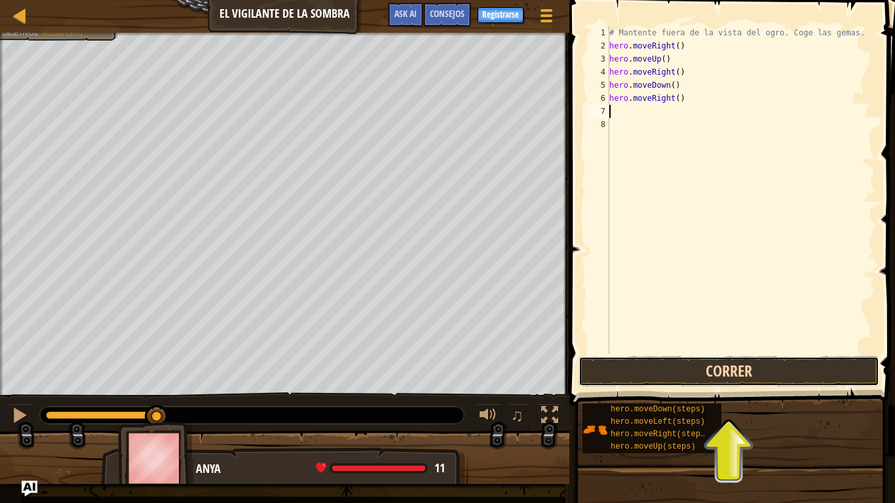
click at [737, 379] on button "Correr" at bounding box center [729, 372] width 301 height 30
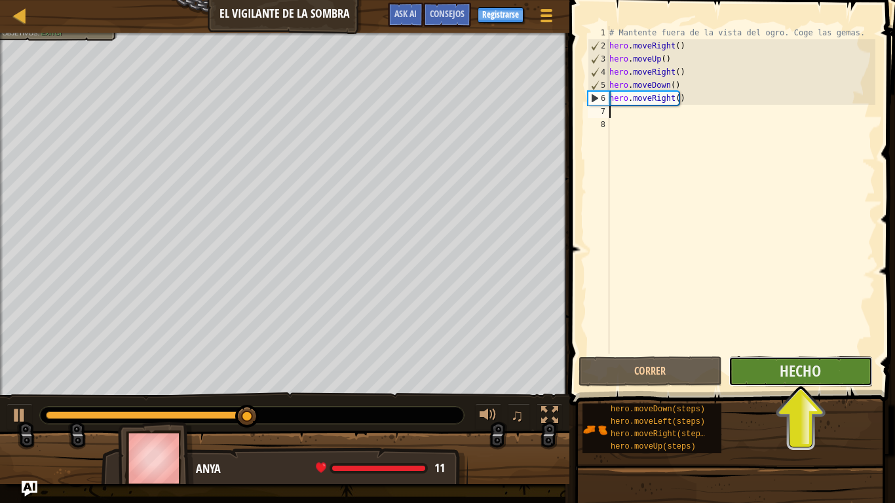
click at [831, 372] on button "Hecho" at bounding box center [801, 372] width 144 height 30
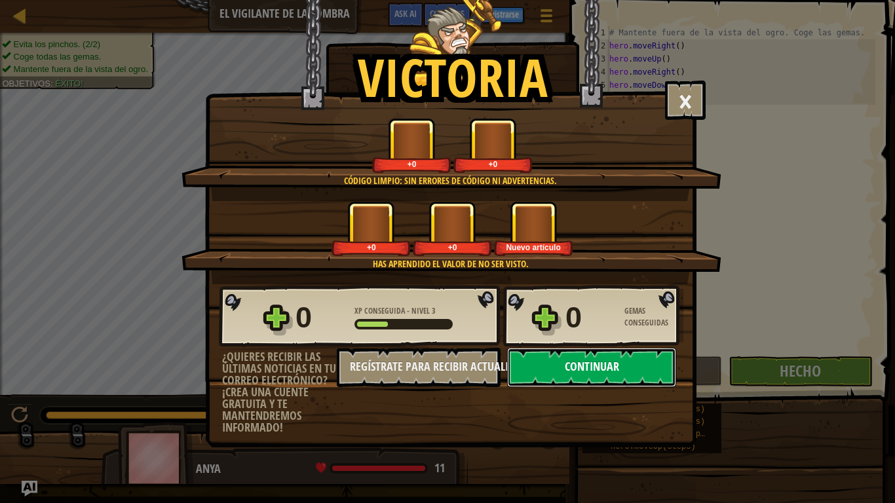
click at [572, 349] on button "Continuar" at bounding box center [591, 367] width 169 height 39
select select "es-ES"
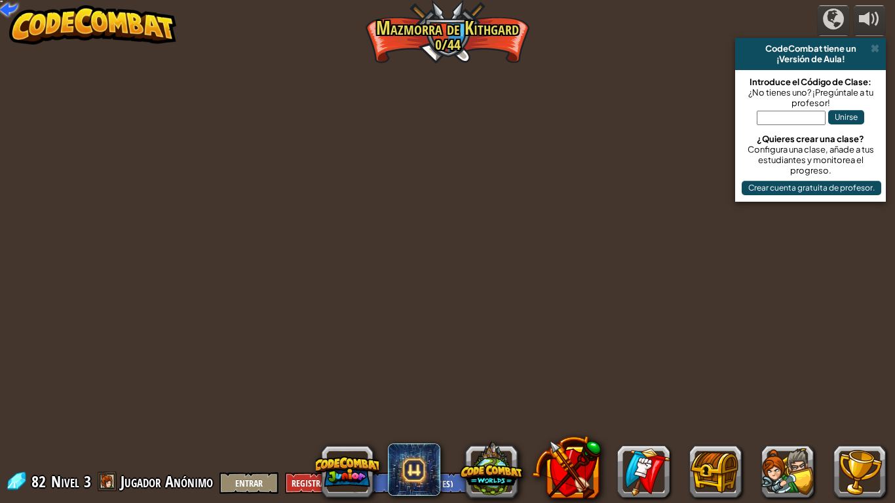
select select "es-ES"
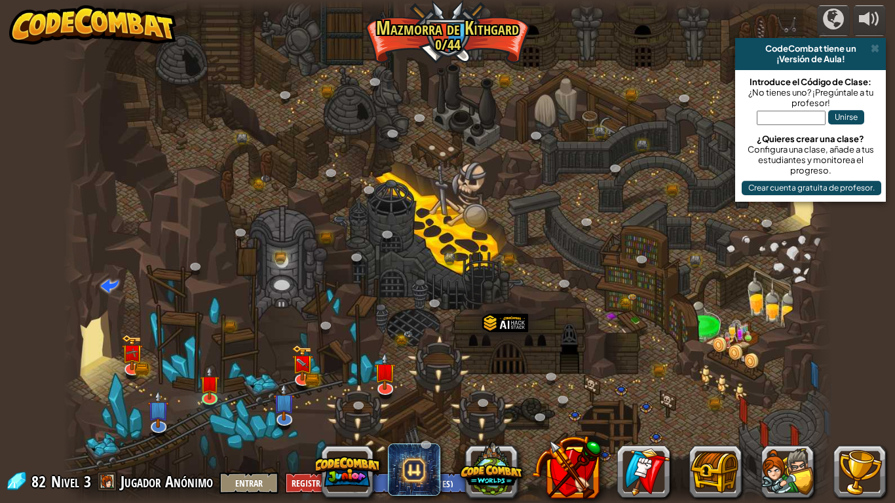
select select "es-ES"
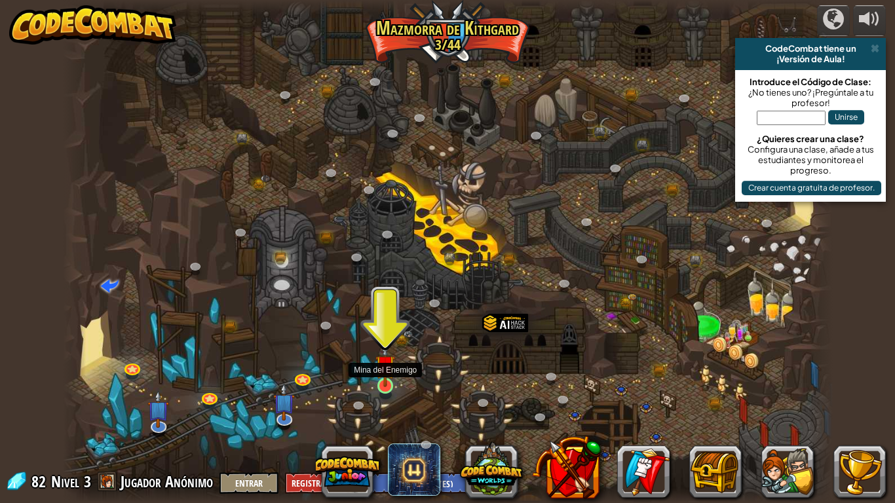
click at [385, 381] on img at bounding box center [386, 365] width 20 height 45
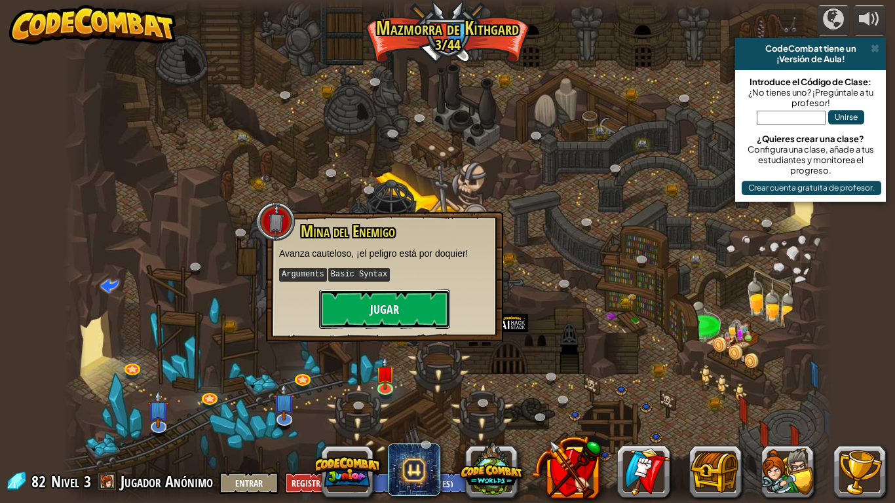
click at [404, 318] on button "Jugar" at bounding box center [384, 309] width 131 height 39
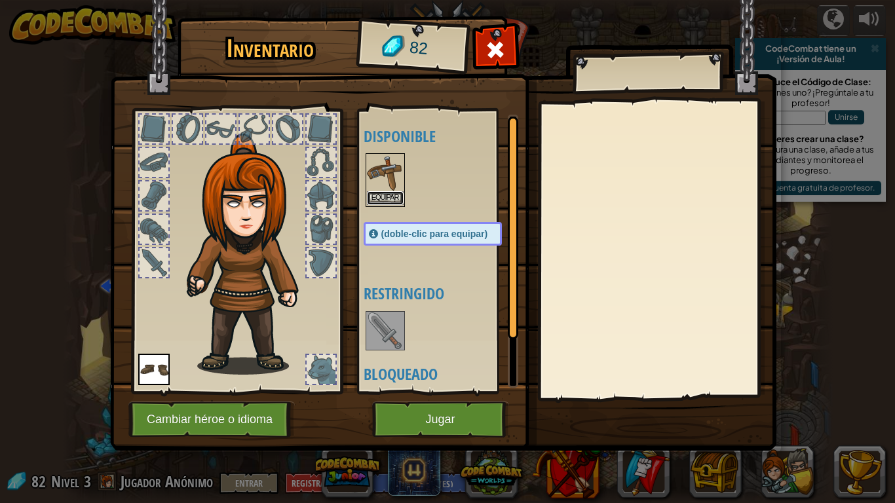
click at [393, 192] on button "Equipar" at bounding box center [385, 198] width 37 height 14
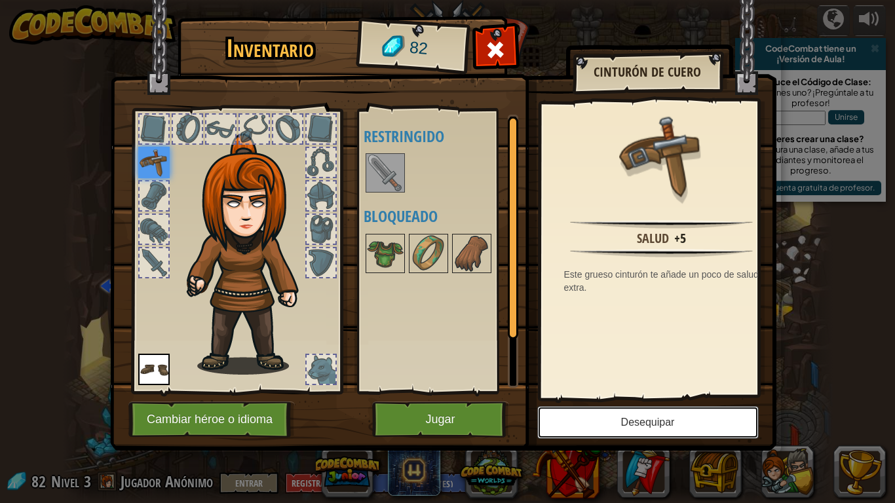
drag, startPoint x: 675, startPoint y: 418, endPoint x: 602, endPoint y: 298, distance: 141.2
click at [654, 265] on div "Inventario 82 Disponible Equipar Equipar (doble-clic para equipar) Restringido …" at bounding box center [448, 236] width 666 height 433
click at [482, 414] on button "Jugar" at bounding box center [440, 420] width 137 height 36
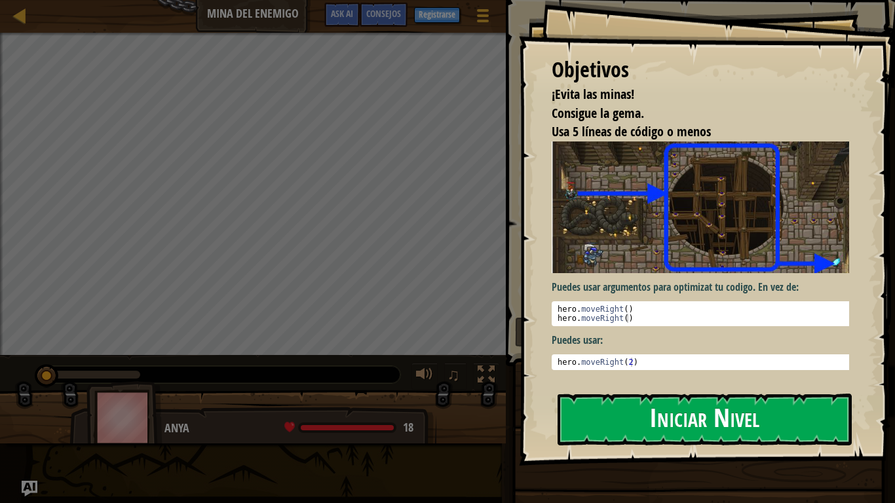
click at [676, 381] on div "Objetivos ¡Evita las minas! Consigue la gema. Usa 5 líneas de código o menos Pu…" at bounding box center [707, 233] width 376 height 466
click at [666, 401] on button "Iniciar Nivel" at bounding box center [705, 420] width 294 height 52
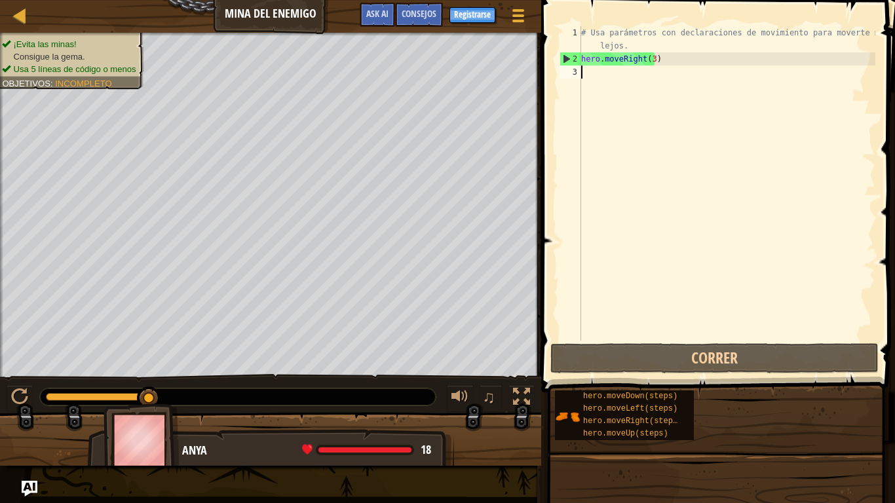
type textarea ","
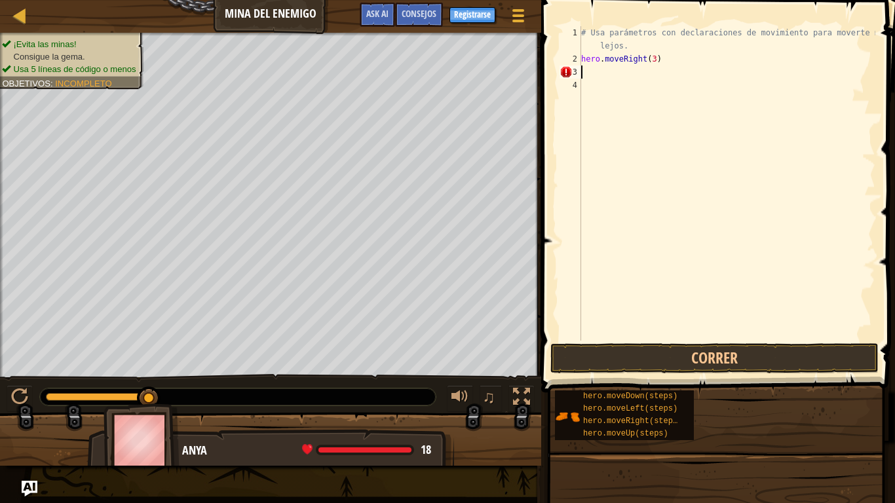
type textarea "n"
type textarea "m"
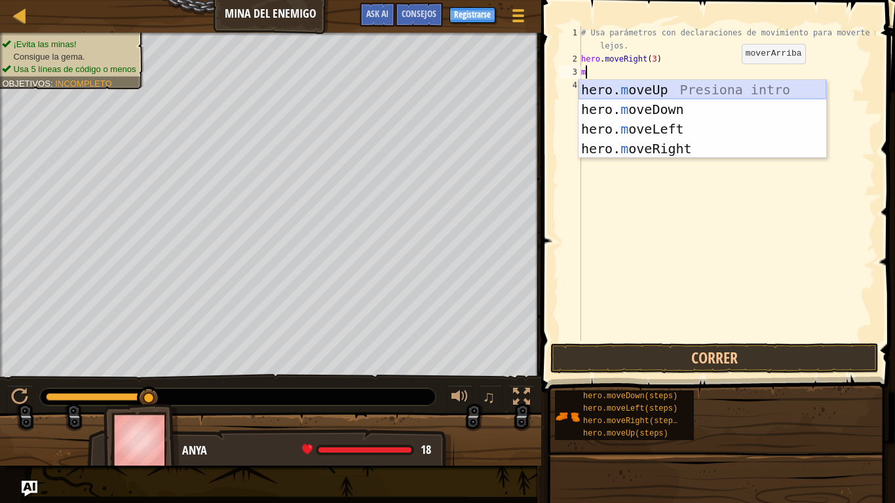
click at [735, 92] on div "hero. m oveUp Presiona intro hero. m oveDown Presiona intro hero. m oveLeft Pre…" at bounding box center [703, 139] width 248 height 118
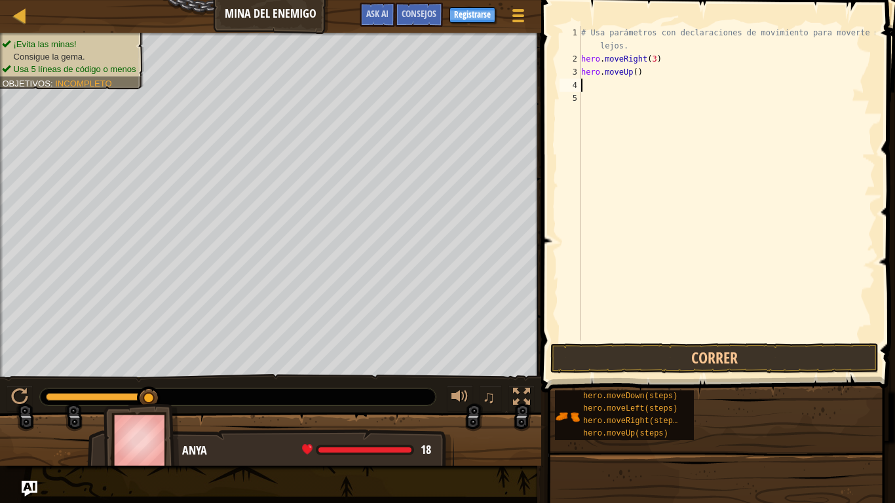
type textarea "m"
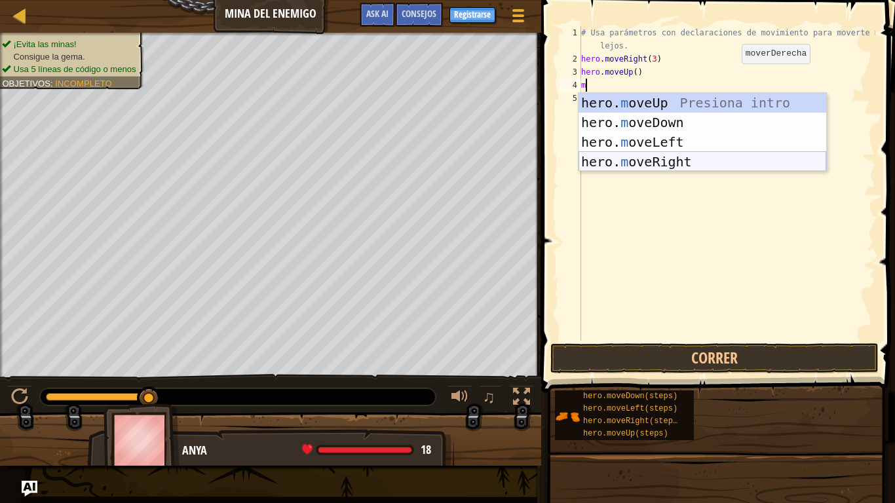
click at [685, 164] on div "hero. m oveUp Presiona intro hero. m oveDown Presiona intro hero. m oveLeft Pre…" at bounding box center [703, 152] width 248 height 118
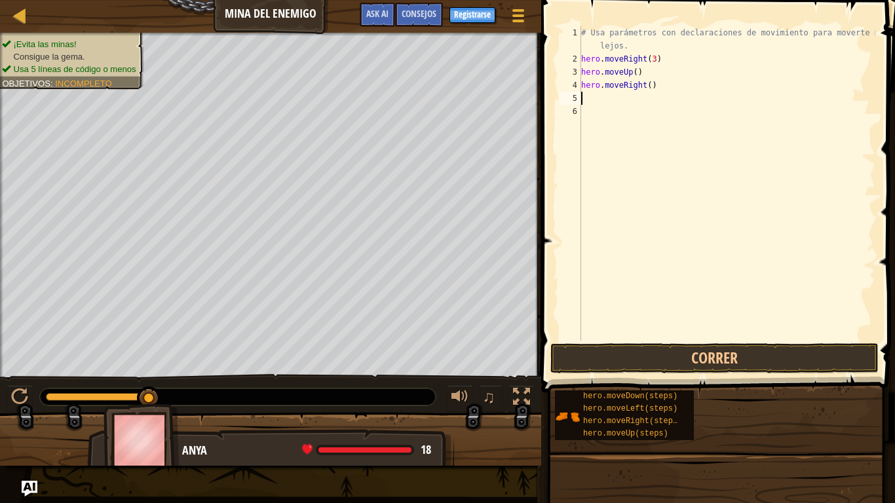
type textarea "m"
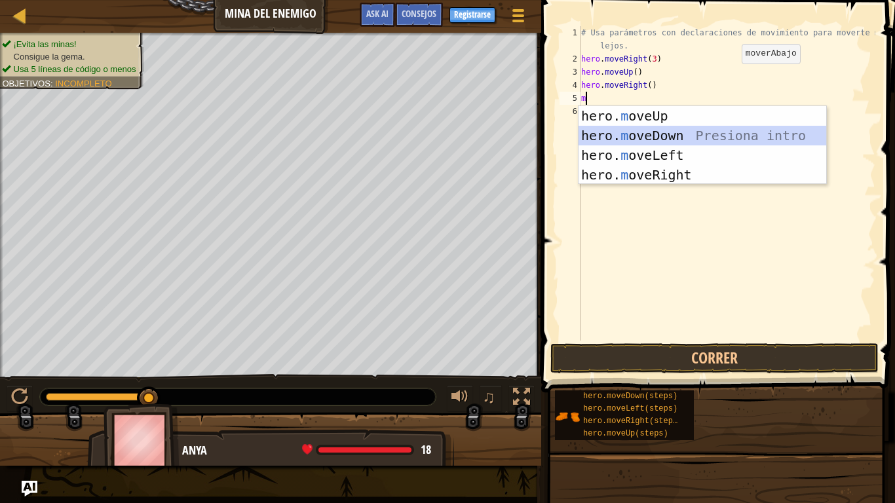
click at [678, 143] on div "hero. m oveUp Presiona intro hero. m oveDown Presiona intro hero. m oveLeft Pre…" at bounding box center [703, 165] width 248 height 118
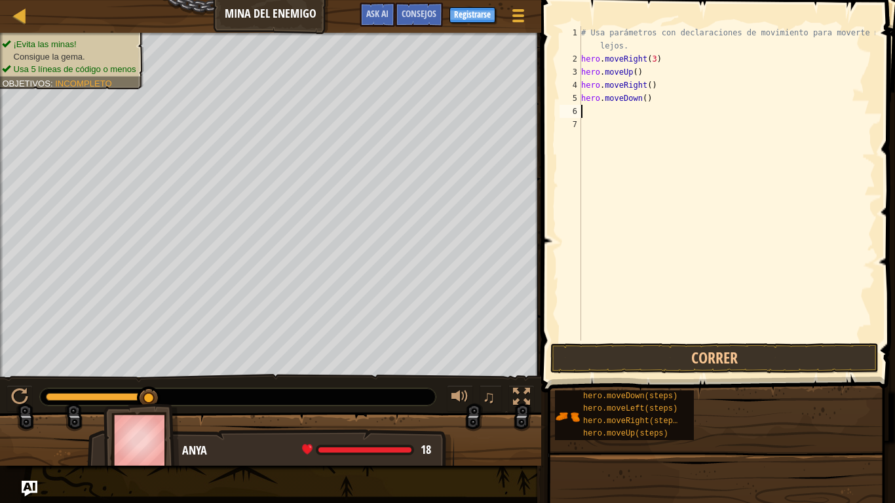
type textarea "m"
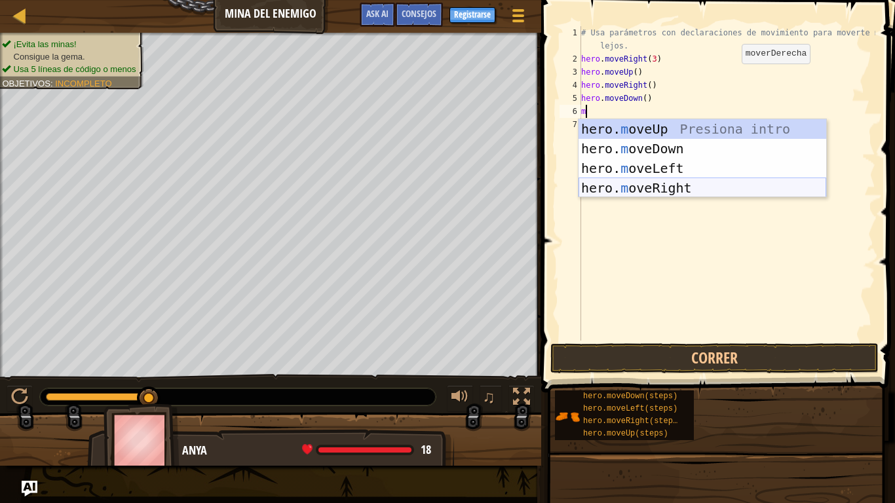
click at [664, 184] on div "hero. m oveUp Presiona intro hero. m oveDown Presiona intro hero. m oveLeft Pre…" at bounding box center [703, 178] width 248 height 118
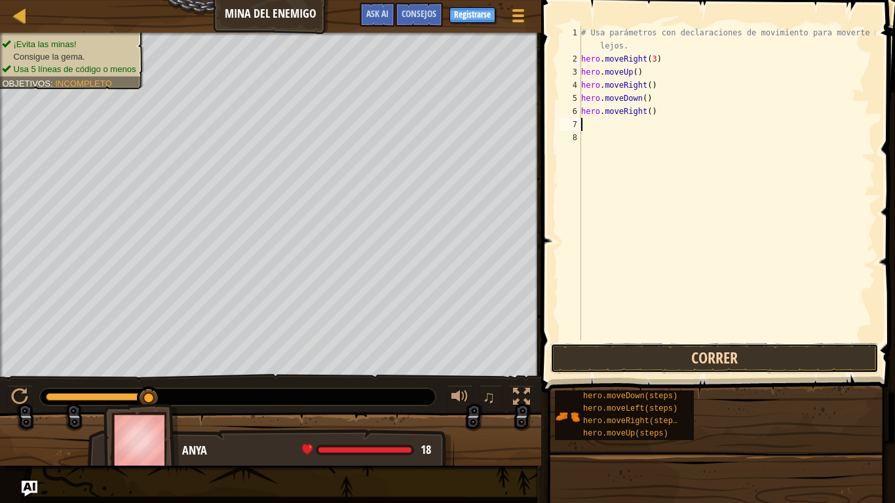
click at [691, 361] on button "Correr" at bounding box center [714, 358] width 328 height 30
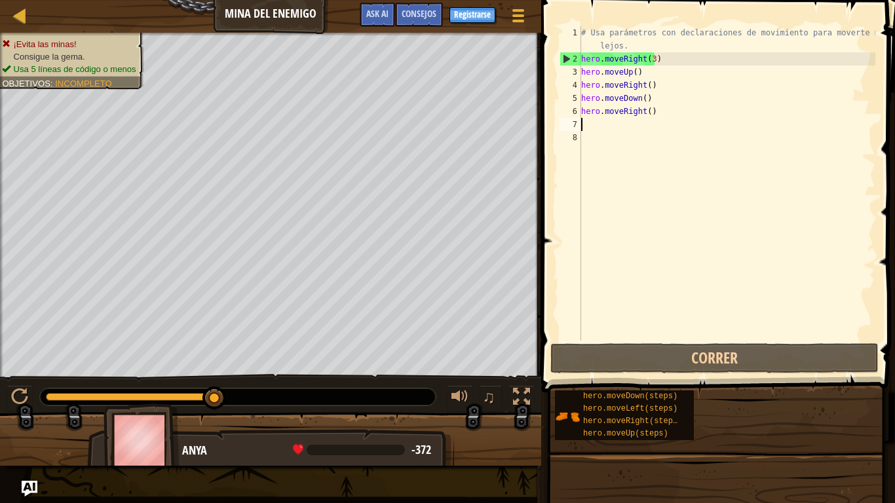
click at [661, 113] on div "# Usa parámetros con declaraciones de movimiento para moverte más lejos. hero .…" at bounding box center [727, 203] width 297 height 354
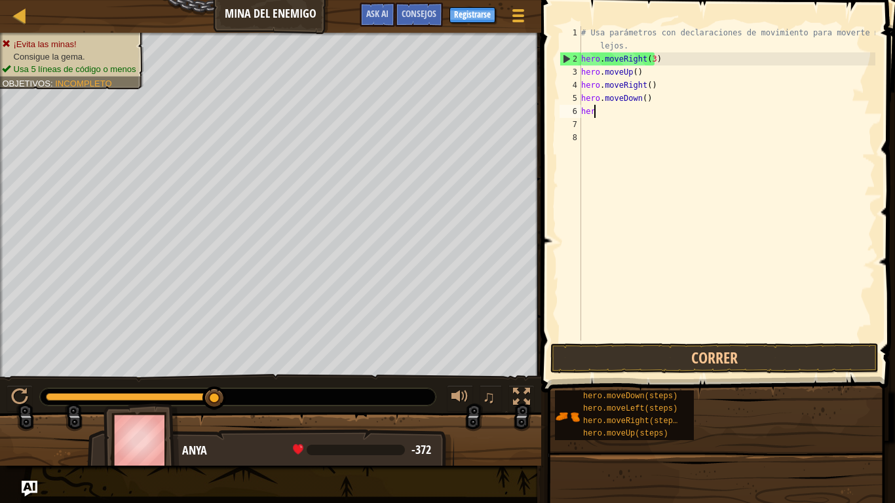
type textarea "h"
click at [642, 97] on div "# Usa parámetros con declaraciones de movimiento para moverte más lejos. hero .…" at bounding box center [727, 203] width 297 height 354
type textarea "hero.moveDown(3)"
click at [597, 112] on div "# Usa parámetros con declaraciones de movimiento para moverte más lejos. hero .…" at bounding box center [727, 203] width 297 height 354
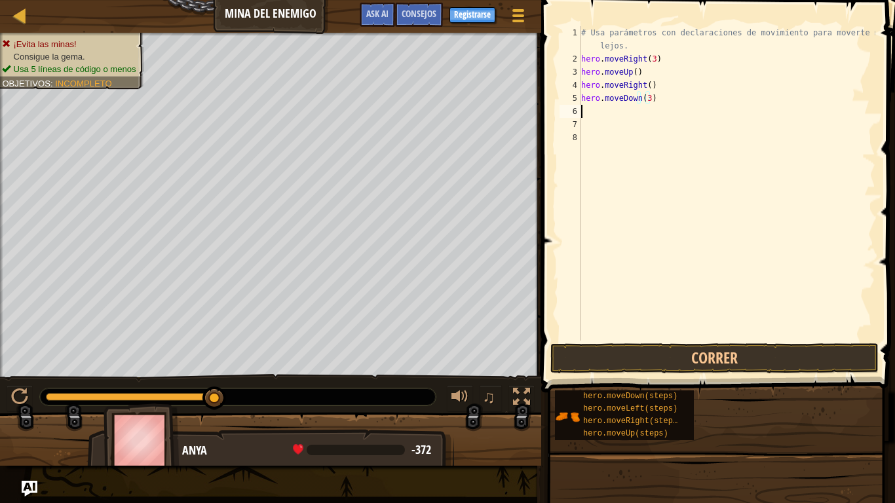
scroll to position [6, 0]
type textarea "m"
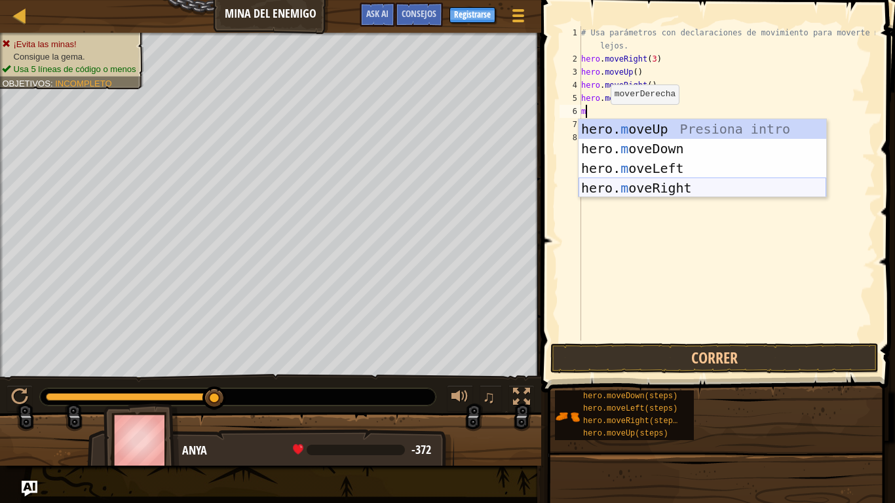
click at [620, 187] on div "hero. m oveUp Presiona intro hero. m oveDown Presiona intro hero. m oveLeft Pre…" at bounding box center [703, 178] width 248 height 118
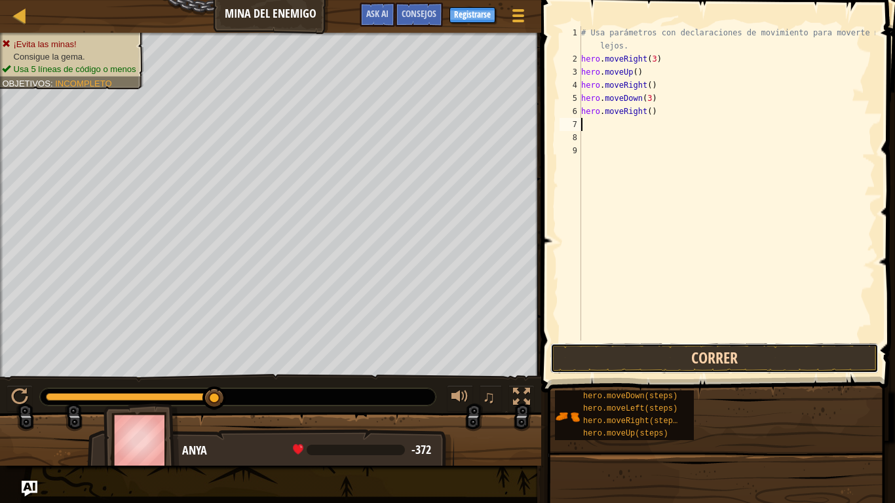
click at [668, 355] on button "Correr" at bounding box center [714, 358] width 328 height 30
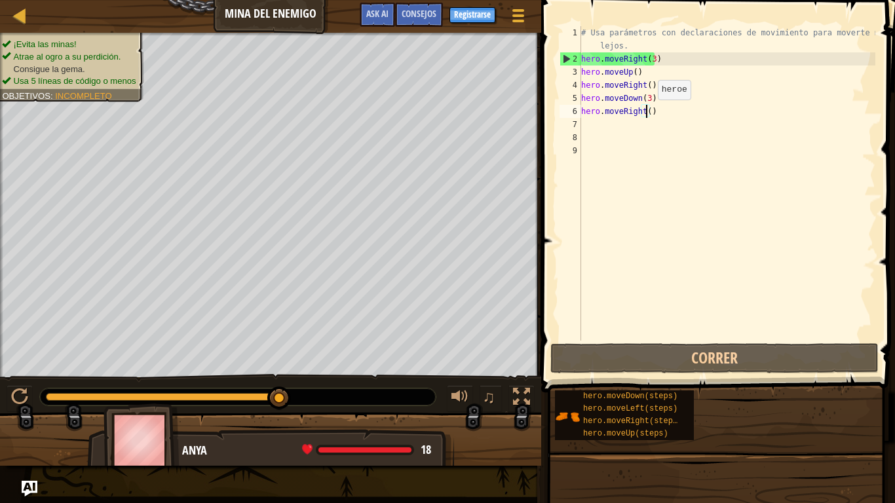
click at [647, 113] on div "# Usa parámetros con declaraciones de movimiento para moverte más lejos. hero .…" at bounding box center [727, 203] width 297 height 354
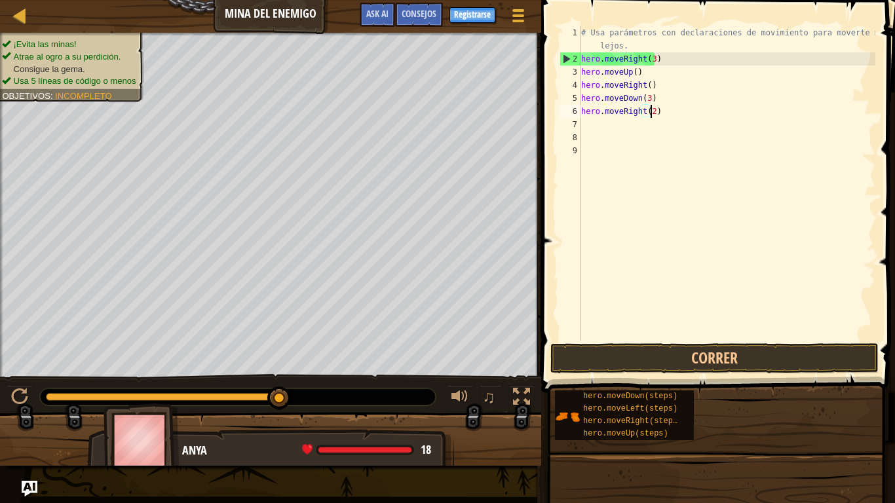
scroll to position [6, 5]
type textarea "hero.moveRight(2)"
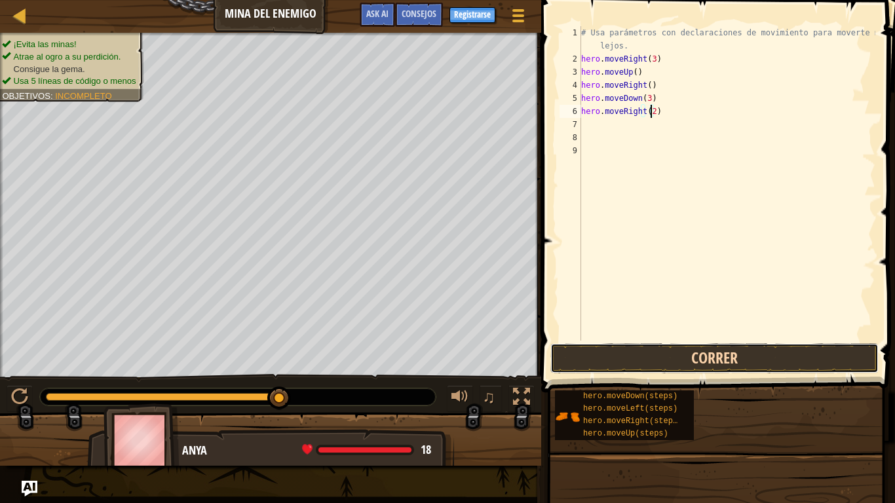
click at [671, 357] on button "Correr" at bounding box center [714, 358] width 328 height 30
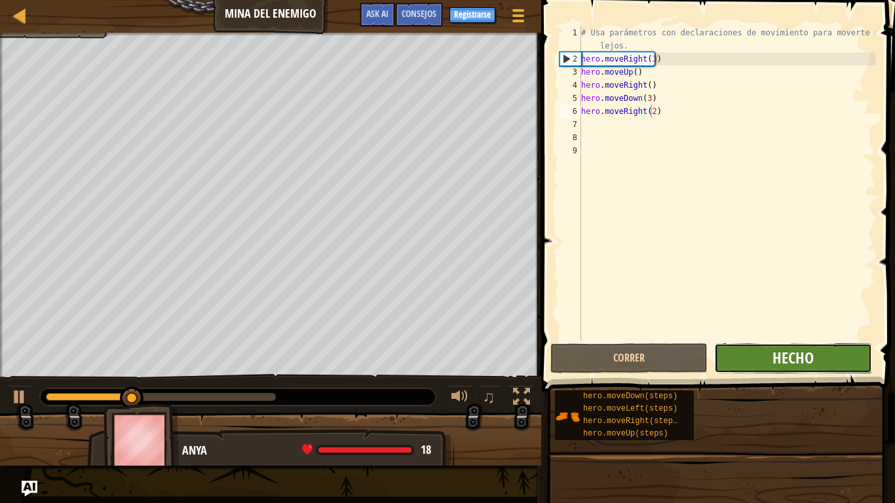
click at [775, 357] on span "Hecho" at bounding box center [793, 357] width 41 height 21
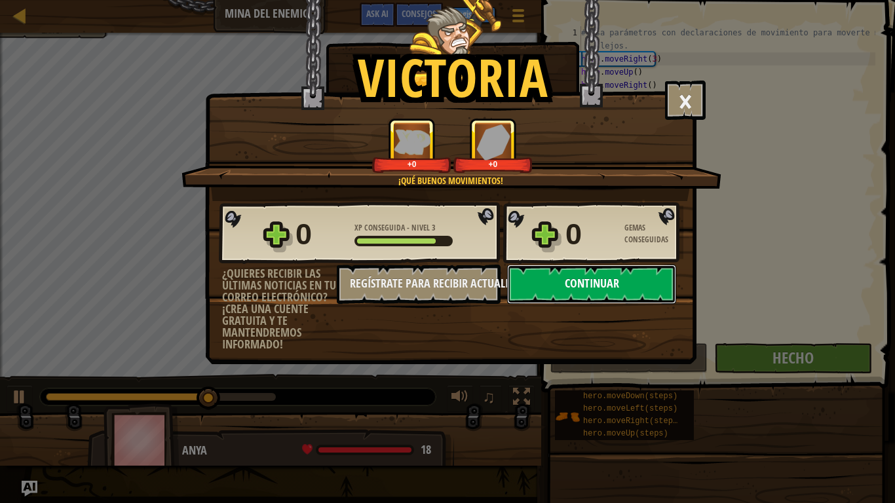
click at [582, 294] on button "Continuar" at bounding box center [591, 284] width 169 height 39
select select "es-ES"
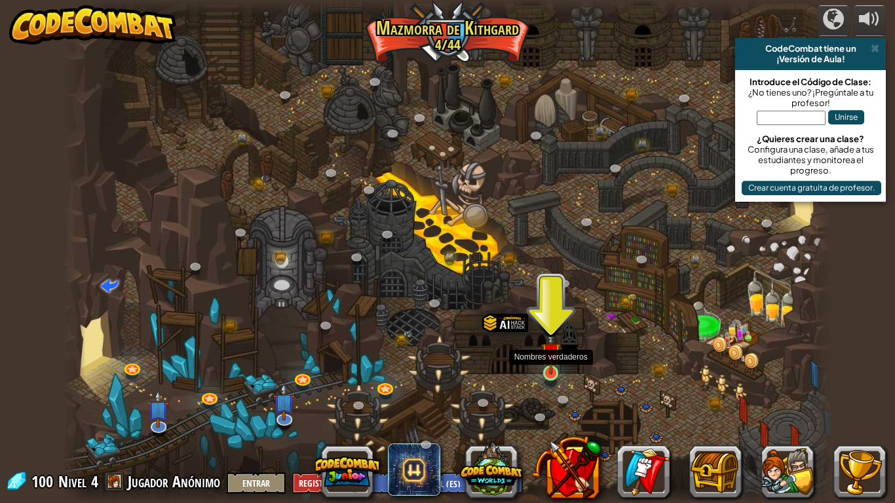
click at [550, 367] on img at bounding box center [551, 352] width 20 height 45
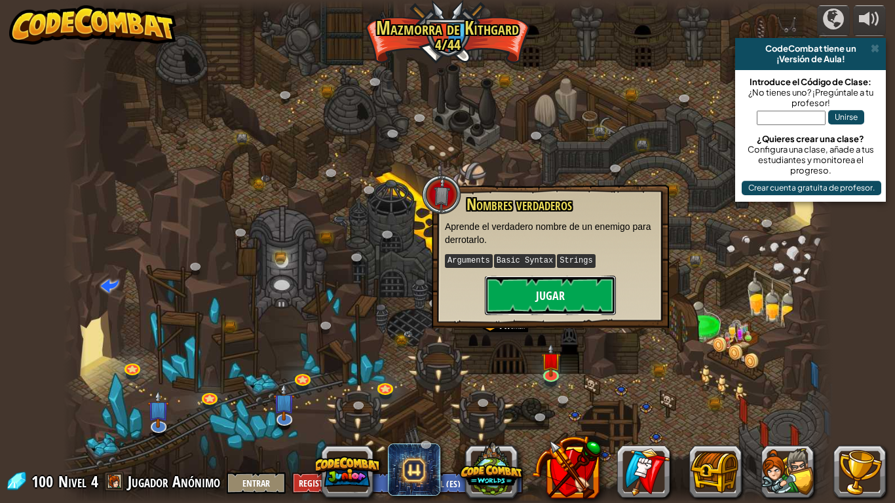
click at [535, 283] on button "Jugar" at bounding box center [550, 295] width 131 height 39
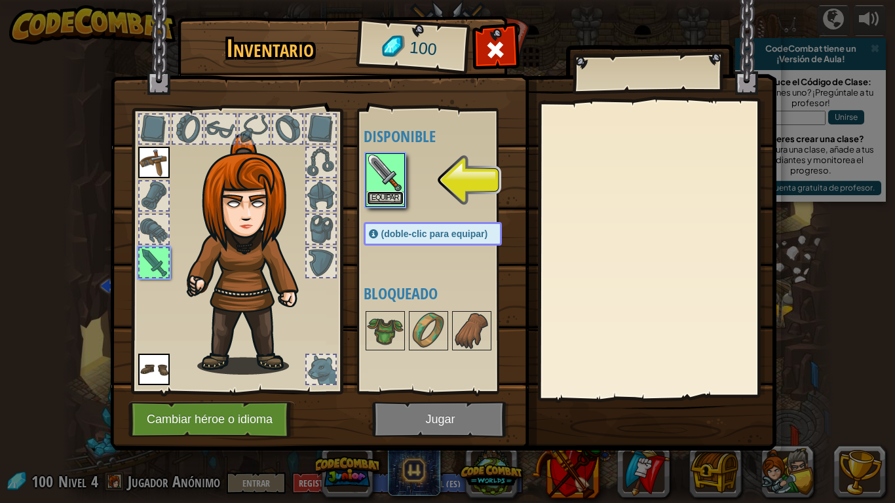
click at [381, 200] on button "Equipar" at bounding box center [385, 198] width 37 height 14
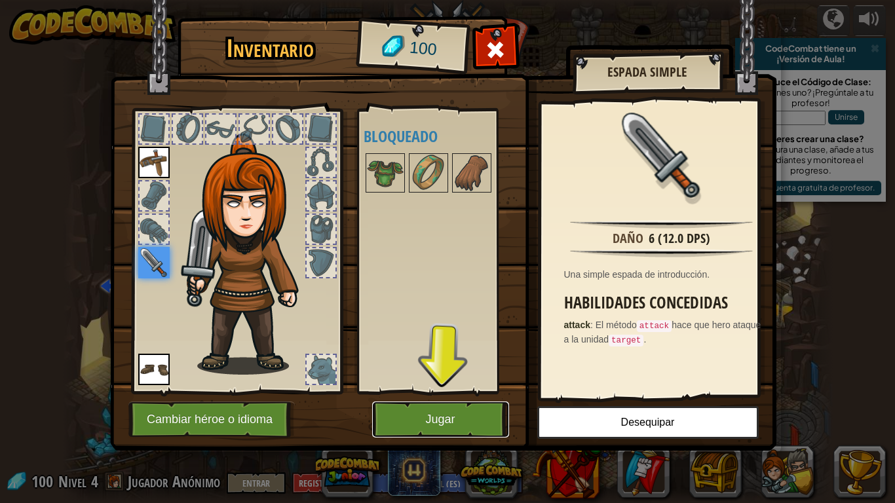
click at [465, 414] on button "Jugar" at bounding box center [440, 420] width 137 height 36
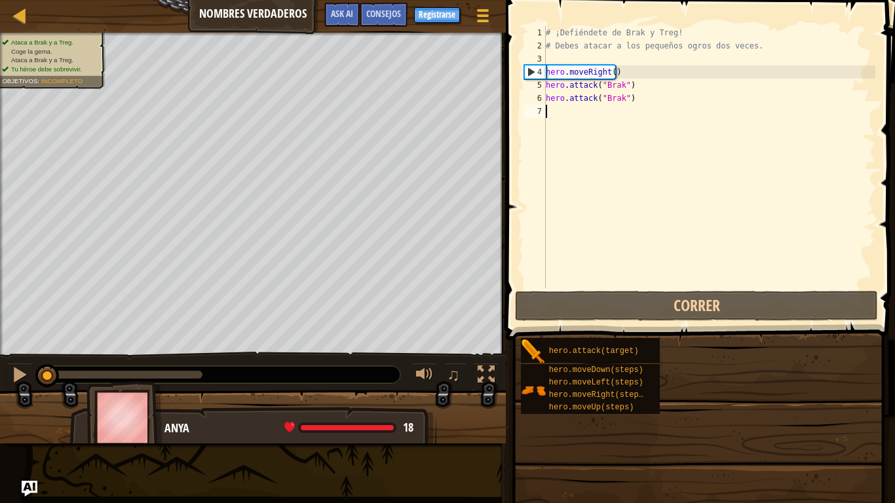
drag, startPoint x: 674, startPoint y: 377, endPoint x: 693, endPoint y: 372, distance: 19.9
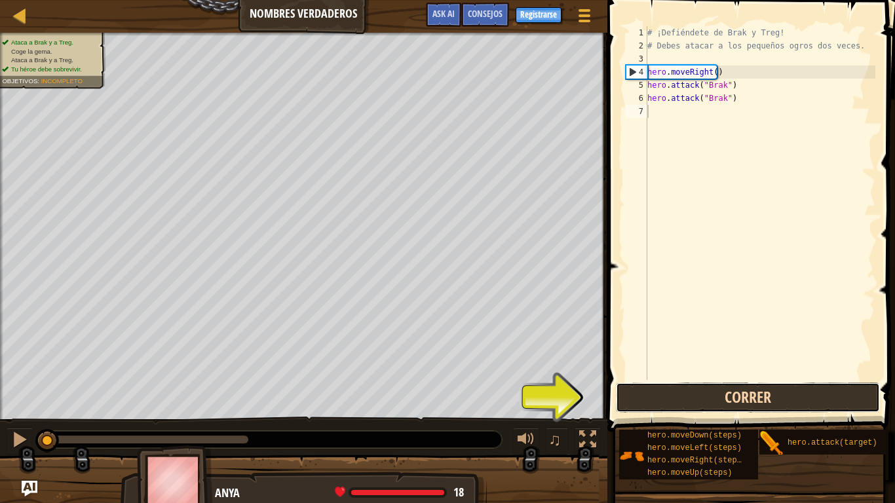
click at [674, 391] on button "Correr" at bounding box center [748, 398] width 264 height 30
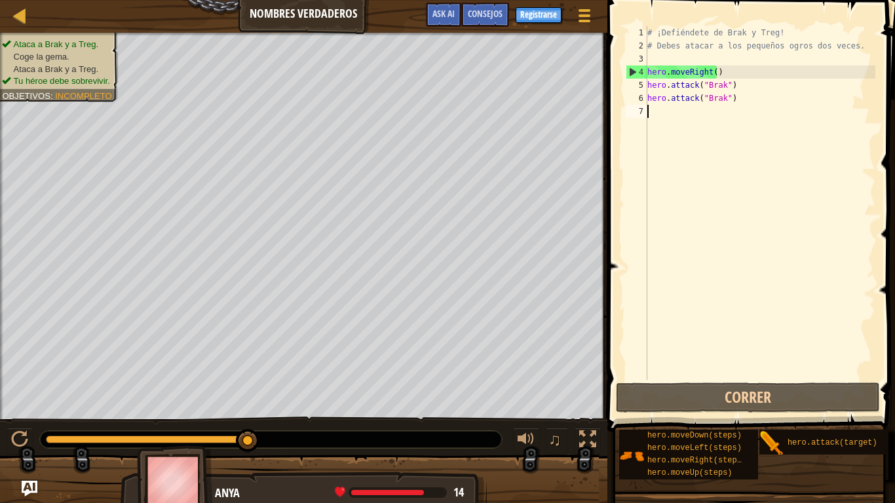
type textarea "m"
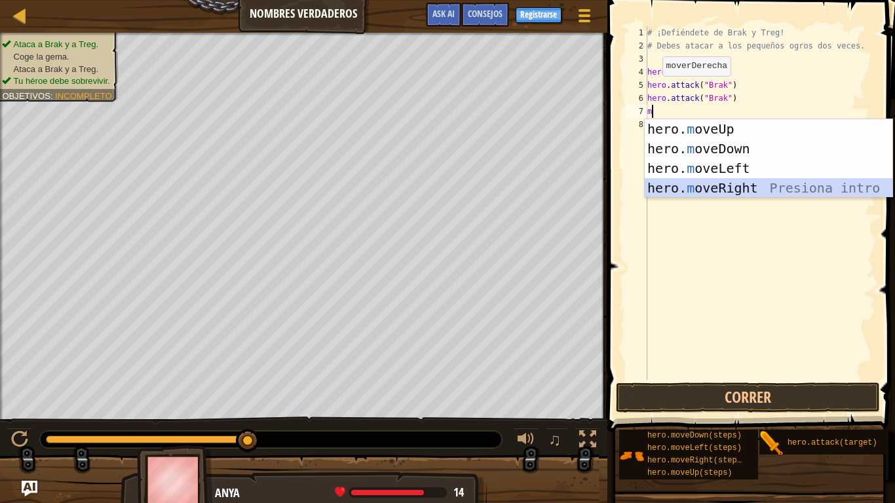
click at [739, 191] on div "hero. m oveUp Presiona intro hero. m oveDown Presiona intro hero. m oveLeft Pre…" at bounding box center [769, 178] width 248 height 118
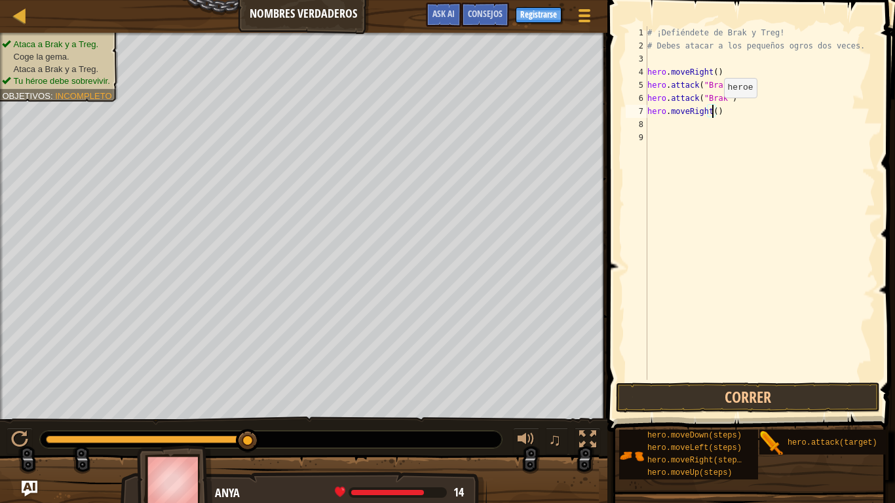
click at [713, 111] on div "# ¡Defiéndete de Brak y Treg! # Debes atacar a los pequeños ogros dos veces. he…" at bounding box center [760, 216] width 231 height 380
type textarea "hero.moveRight(2)"
click at [663, 130] on div "# ¡Defiéndete de Brak y Treg! # Debes atacar a los pequeños ogros dos veces. he…" at bounding box center [760, 216] width 231 height 380
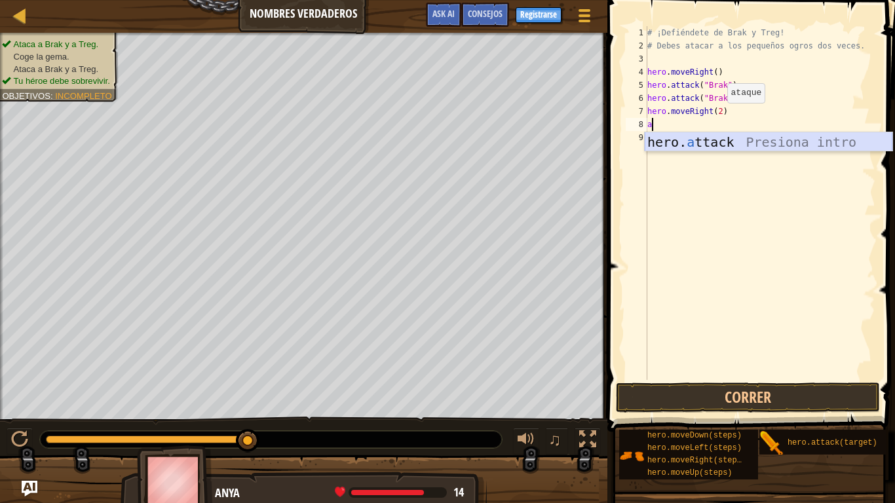
click at [700, 138] on div "hero. a ttack Presiona intro" at bounding box center [769, 161] width 248 height 59
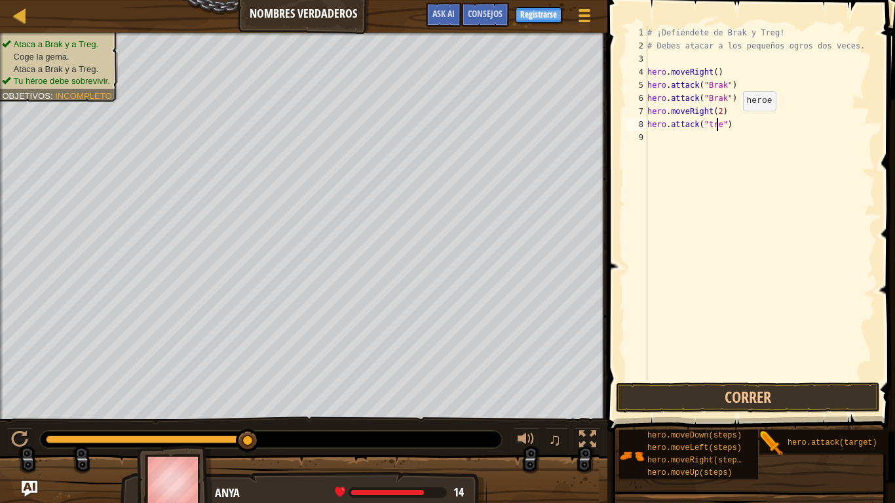
scroll to position [6, 6]
click at [779, 404] on button "Correr" at bounding box center [748, 398] width 264 height 30
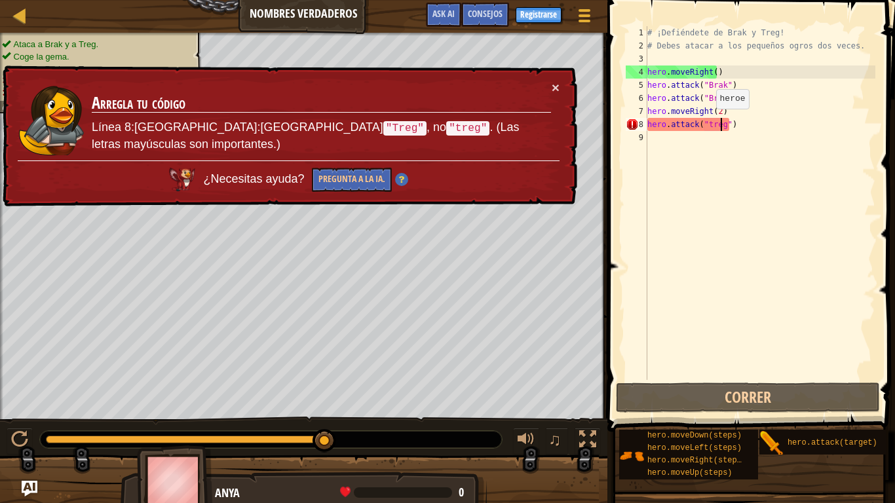
click at [705, 122] on div "# ¡Defiéndete de Brak y Treg! # Debes atacar a los pequeños ogros dos veces. he…" at bounding box center [760, 216] width 231 height 380
click at [708, 122] on div "# ¡Defiéndete de Brak y Treg! # Debes atacar a los pequeños ogros dos veces. he…" at bounding box center [760, 216] width 231 height 380
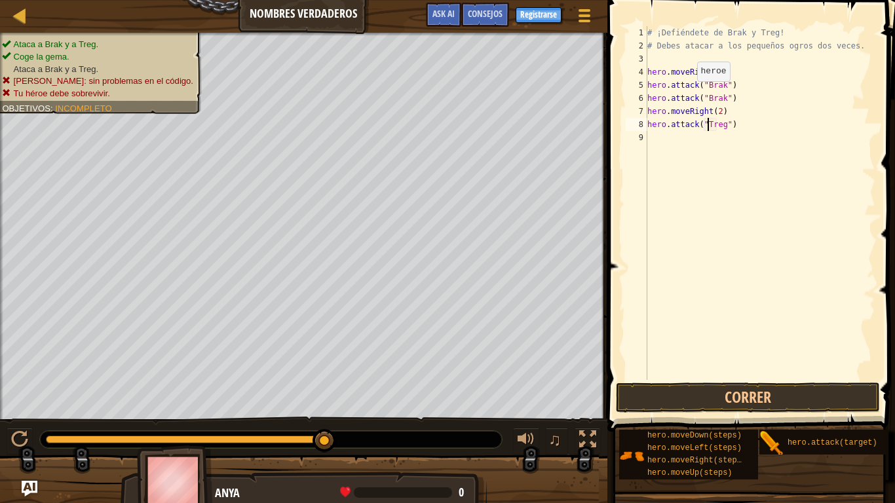
scroll to position [6, 5]
type textarea "hero.attack("Treg")"
click at [655, 388] on button "Correr" at bounding box center [748, 398] width 264 height 30
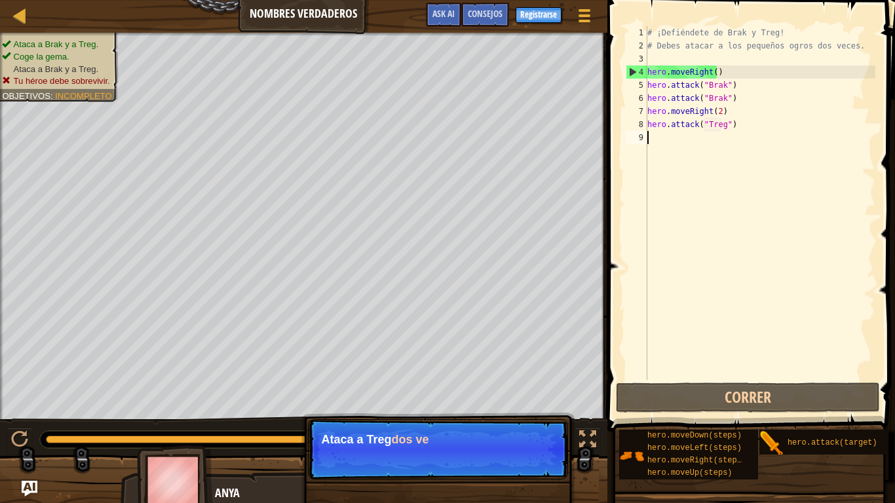
click at [740, 136] on div "# ¡Defiéndete de Brak y Treg! # Debes atacar a los pequeños ogros dos veces. he…" at bounding box center [760, 216] width 231 height 380
click at [737, 127] on div "# ¡Defiéndete de Brak y Treg! # Debes atacar a los pequeños ogros dos veces. he…" at bounding box center [760, 216] width 231 height 380
type textarea "hero.attack("Treg")"
click at [659, 143] on div "# ¡Defiéndete de Brak y Treg! # Debes atacar a los pequeños ogros dos veces. he…" at bounding box center [760, 216] width 231 height 380
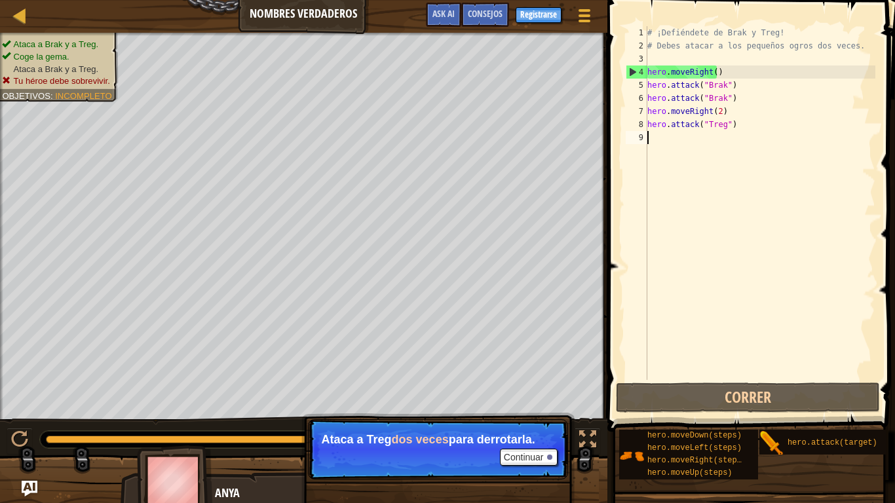
type textarea "q"
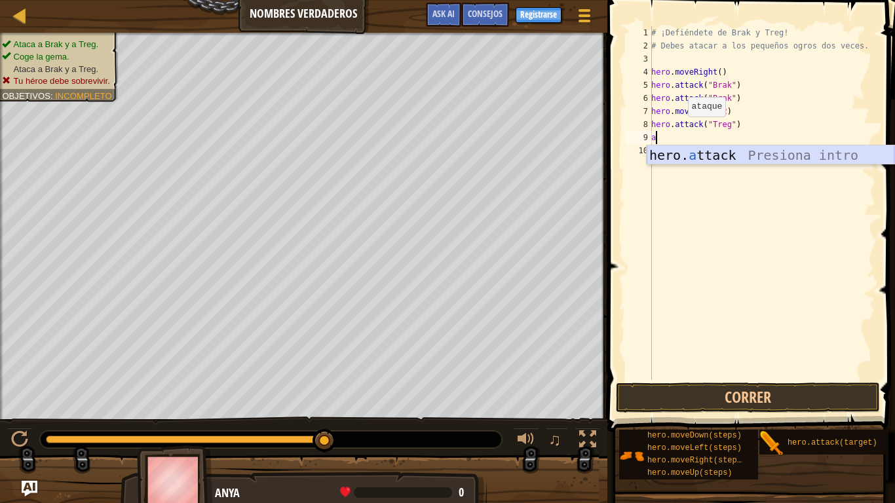
click at [744, 151] on div "hero. a ttack Presiona intro" at bounding box center [771, 174] width 248 height 59
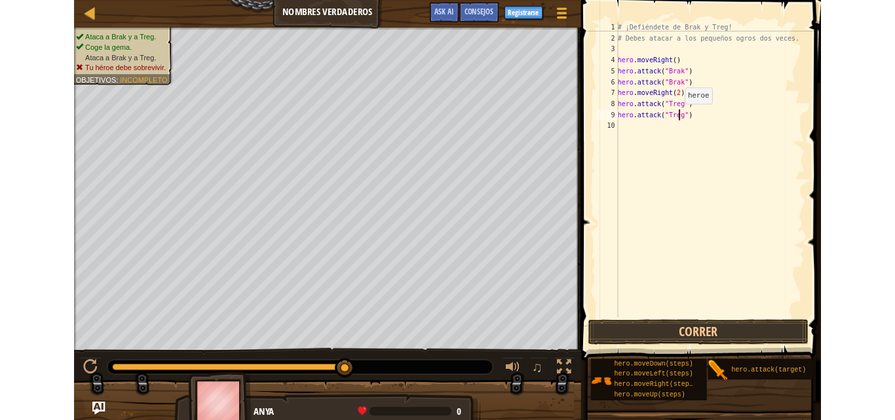
scroll to position [6, 6]
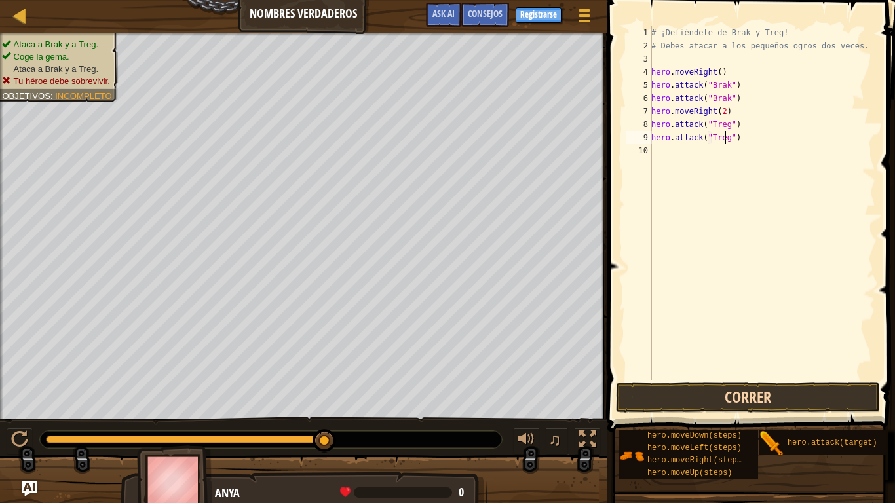
type textarea "hero.attack("Treg")"
click at [707, 396] on button "Correr" at bounding box center [748, 398] width 264 height 30
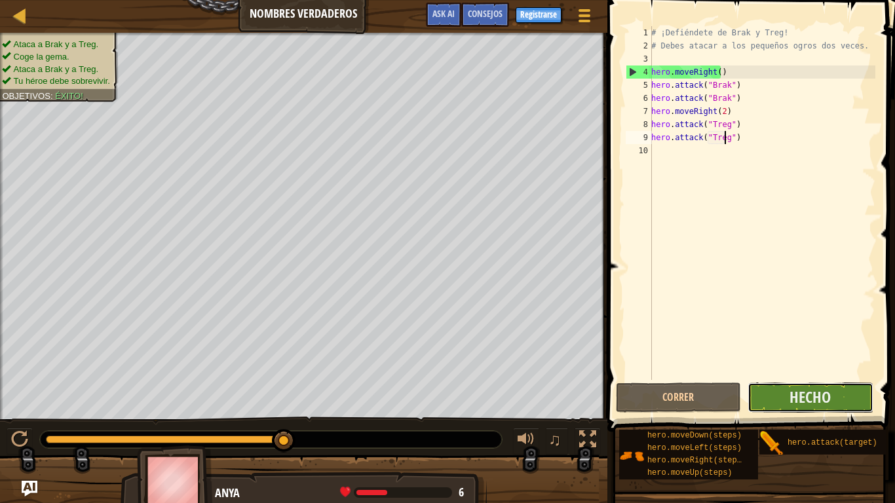
click at [760, 398] on button "Hecho" at bounding box center [810, 398] width 125 height 30
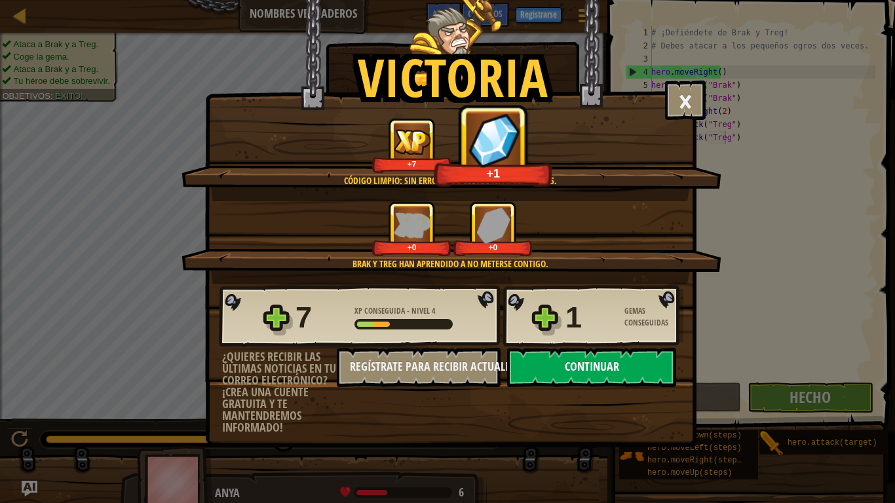
click at [637, 371] on button "Continuar" at bounding box center [591, 367] width 169 height 39
select select "es-ES"
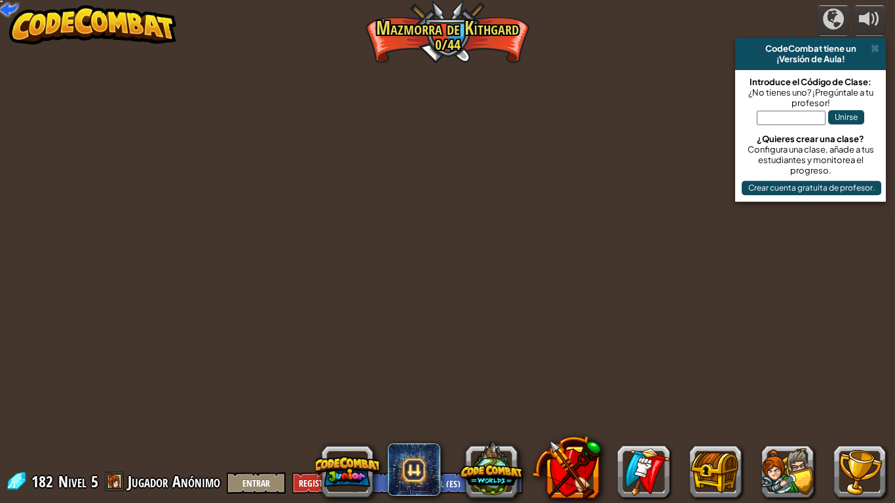
select select "es-ES"
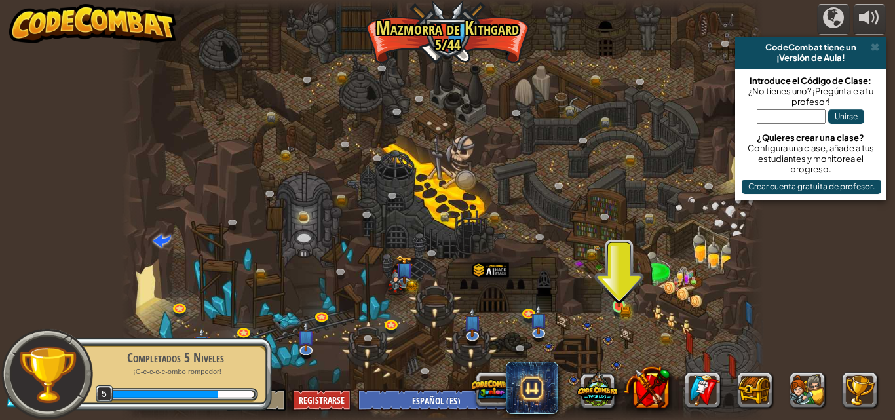
click at [615, 317] on div "Cañón retorcido (Bloqueado) Desafío: recoge la mayor cantidad de oro posible us…" at bounding box center [442, 210] width 643 height 420
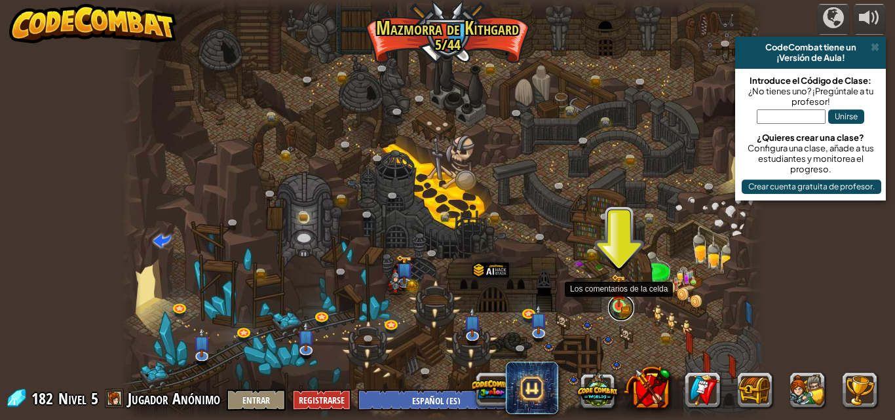
click at [616, 313] on link at bounding box center [621, 308] width 26 height 26
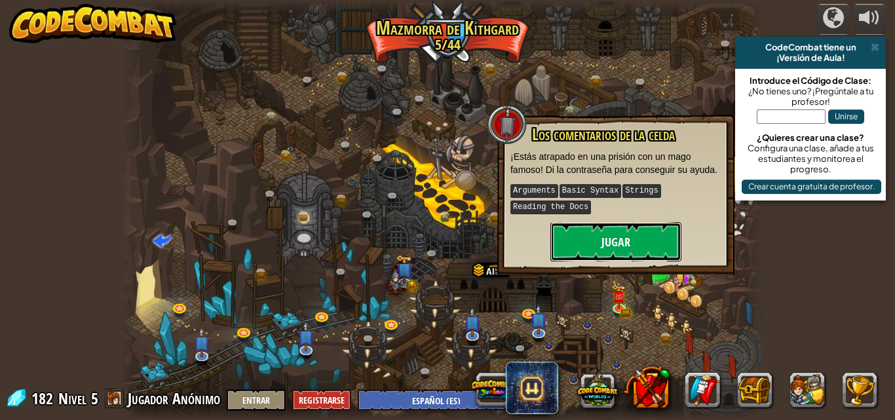
click at [634, 241] on button "Jugar" at bounding box center [615, 241] width 131 height 39
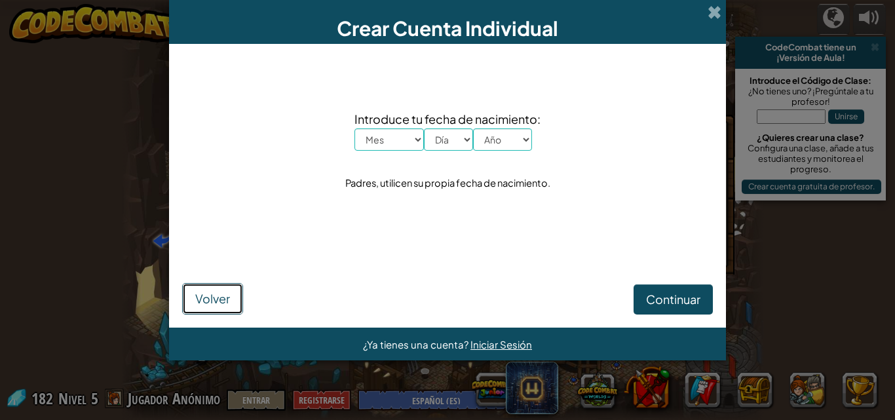
click at [223, 296] on span "Volver" at bounding box center [212, 298] width 35 height 15
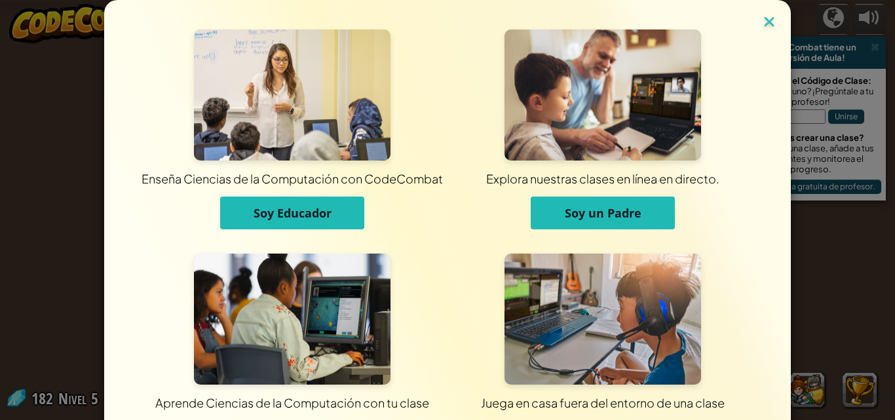
click at [769, 22] on img at bounding box center [769, 23] width 17 height 20
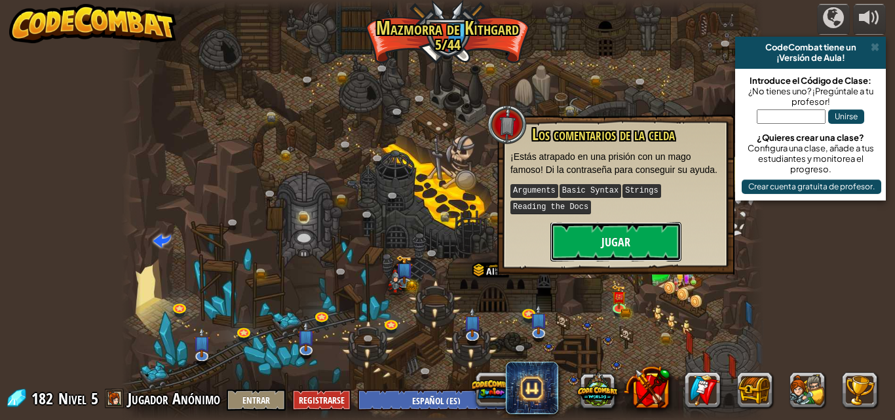
click at [640, 237] on button "Jugar" at bounding box center [615, 241] width 131 height 39
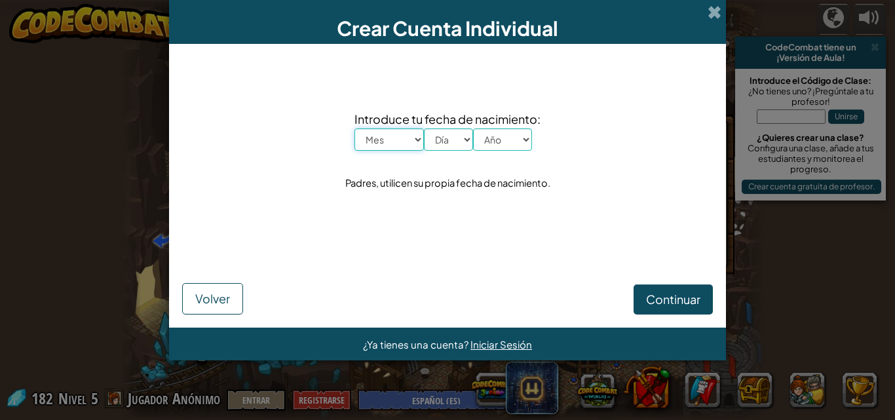
click at [415, 139] on select "Mes Enero Febrero Órdenes de marcha [PERSON_NAME] [PERSON_NAME] Octubre Noviemb…" at bounding box center [389, 139] width 69 height 22
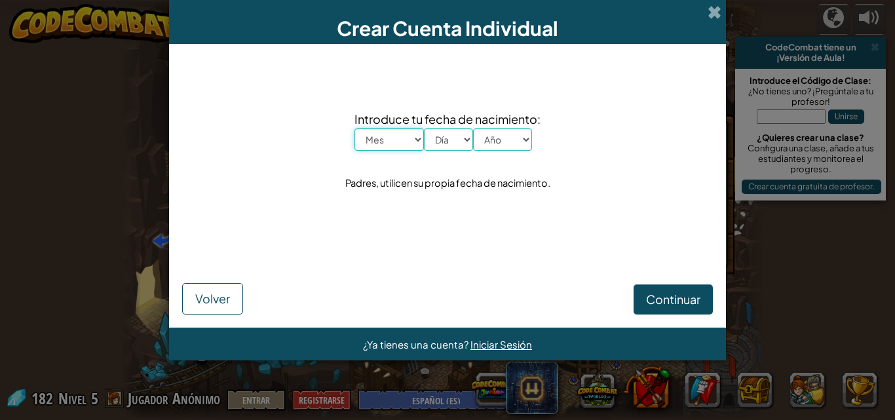
click at [415, 139] on select "Mes Enero Febrero Órdenes de marcha [PERSON_NAME] [PERSON_NAME] Octubre Noviemb…" at bounding box center [389, 139] width 69 height 22
